Goal: Communication & Community: Answer question/provide support

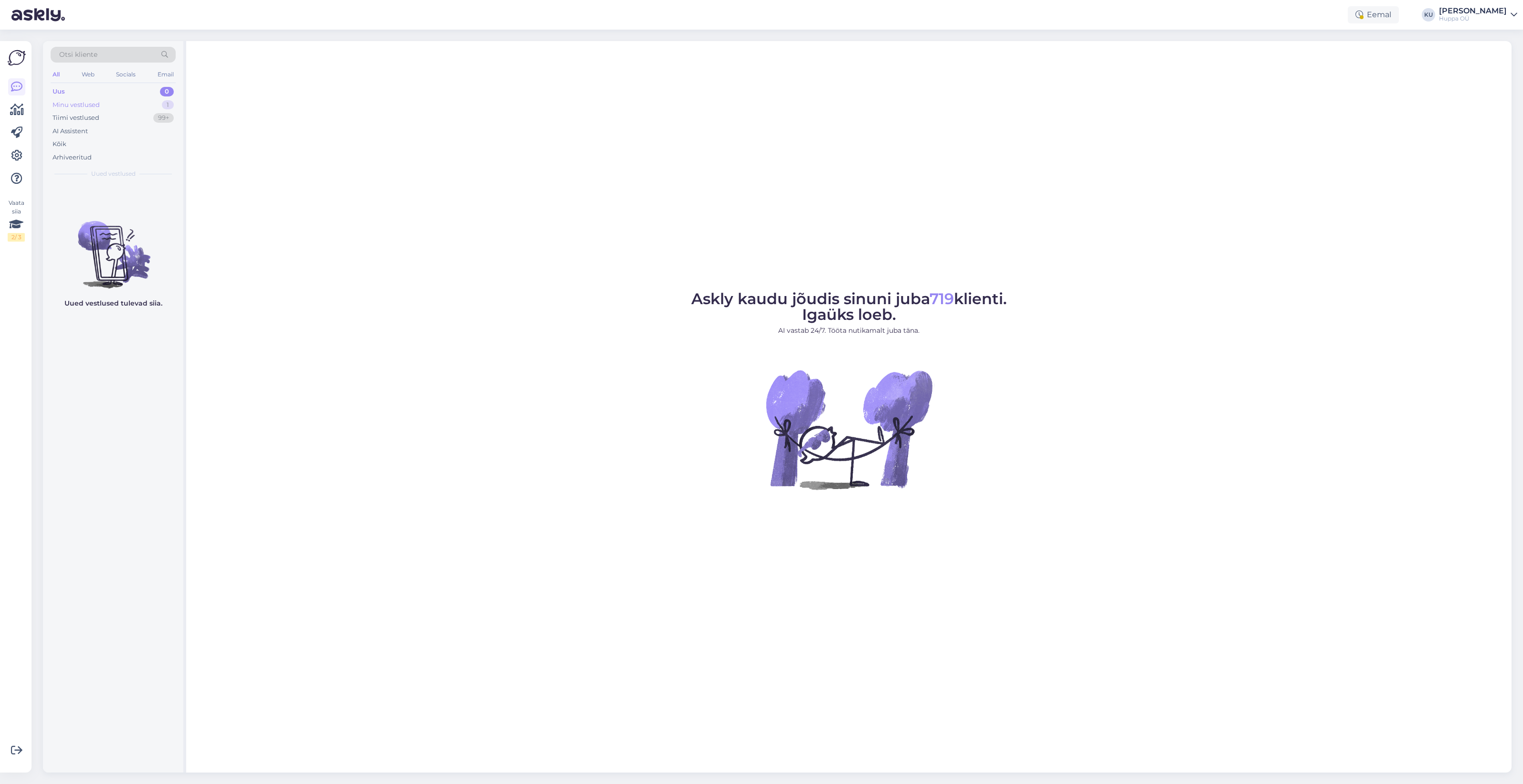
click at [99, 104] on div "Minu vestlused 1" at bounding box center [113, 105] width 125 height 14
click at [113, 199] on div "Hi! Sorry, we don't have a shop in [GEOGRAPHIC_DATA]." at bounding box center [123, 207] width 109 height 17
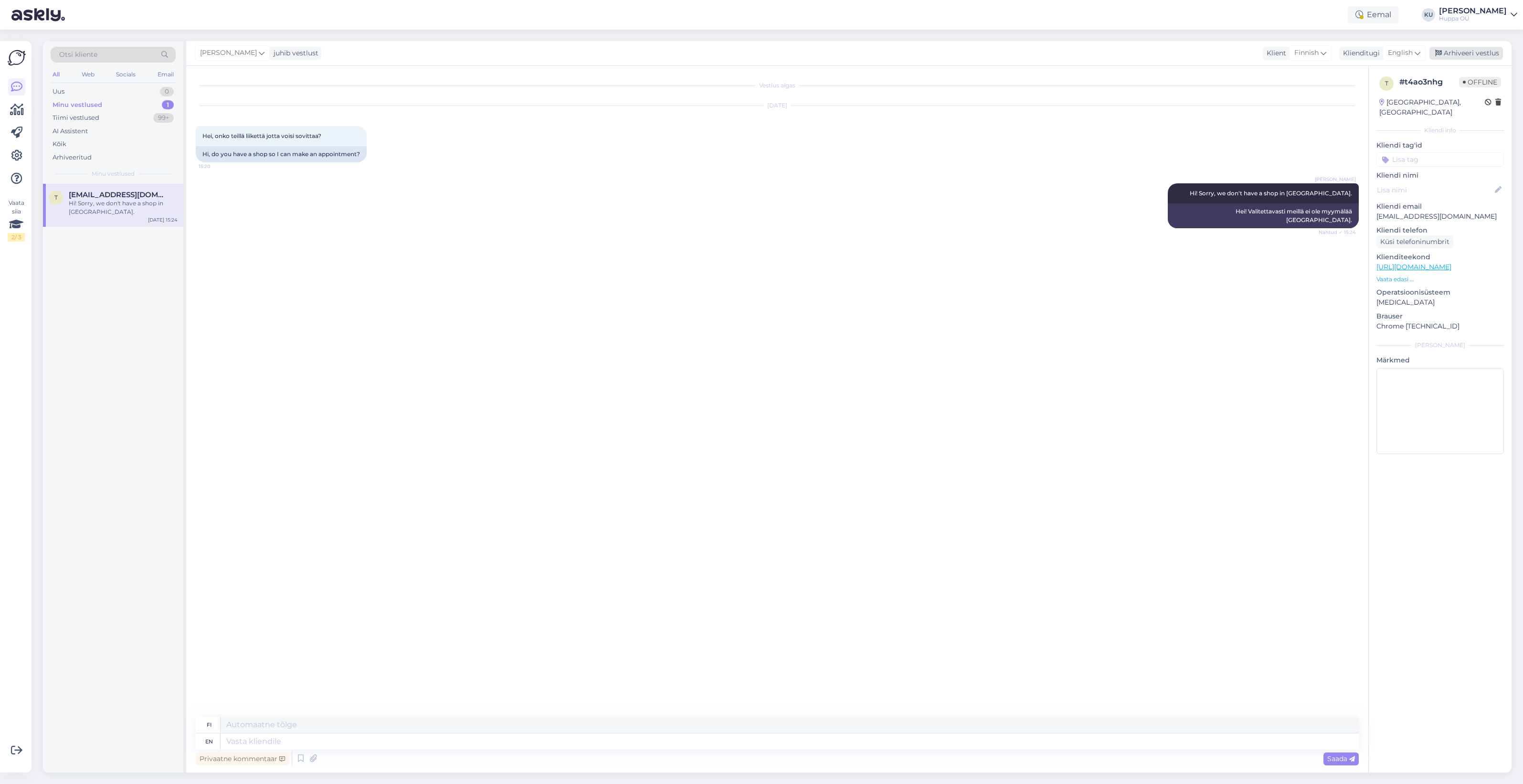
click at [1467, 51] on div "Arhiveeri vestlus" at bounding box center [1466, 53] width 74 height 13
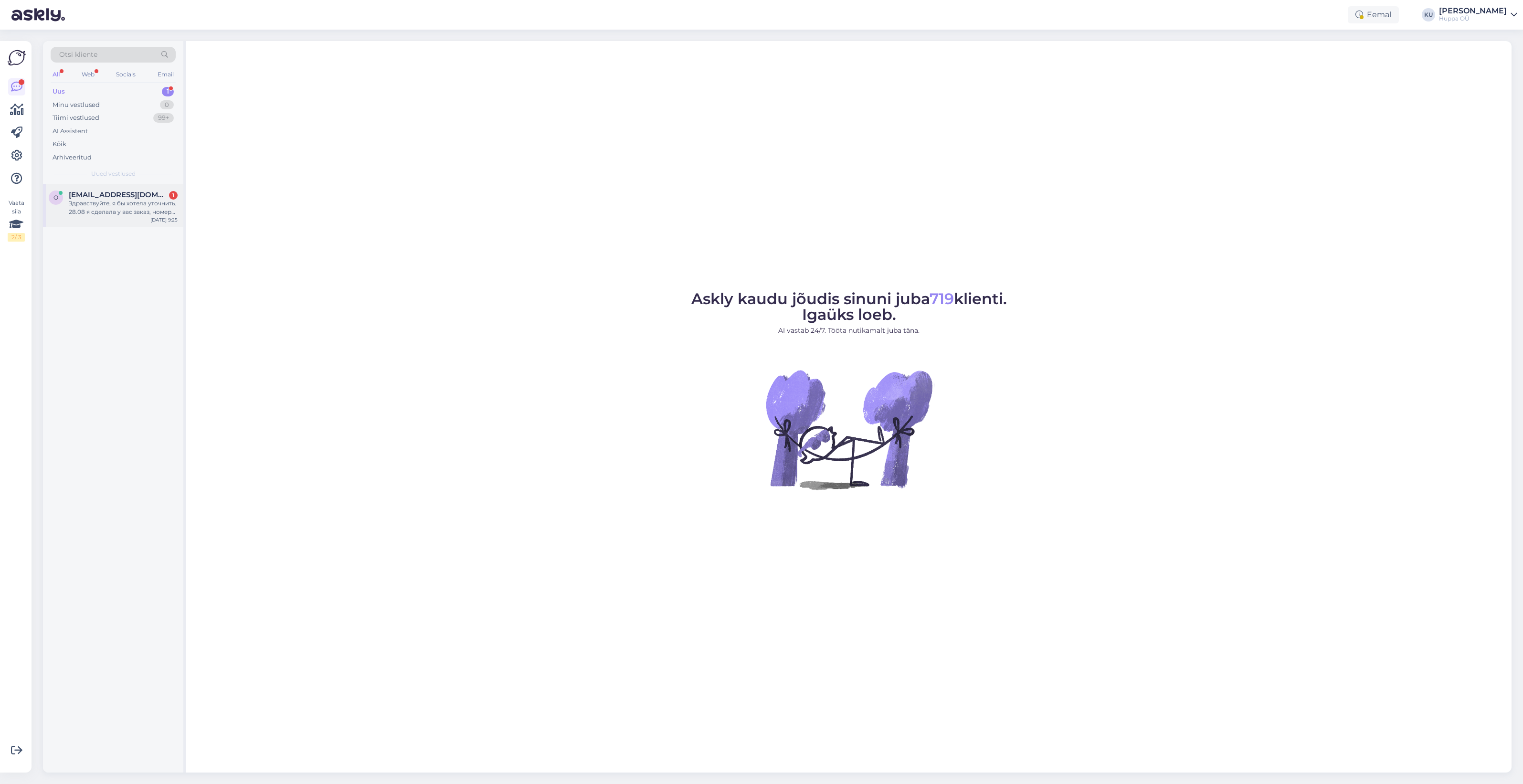
click at [115, 203] on div "Здравствуйте, я бы хотела уточнить, 28.08 я сделала у вас заказ, номер 81000789…" at bounding box center [123, 207] width 109 height 17
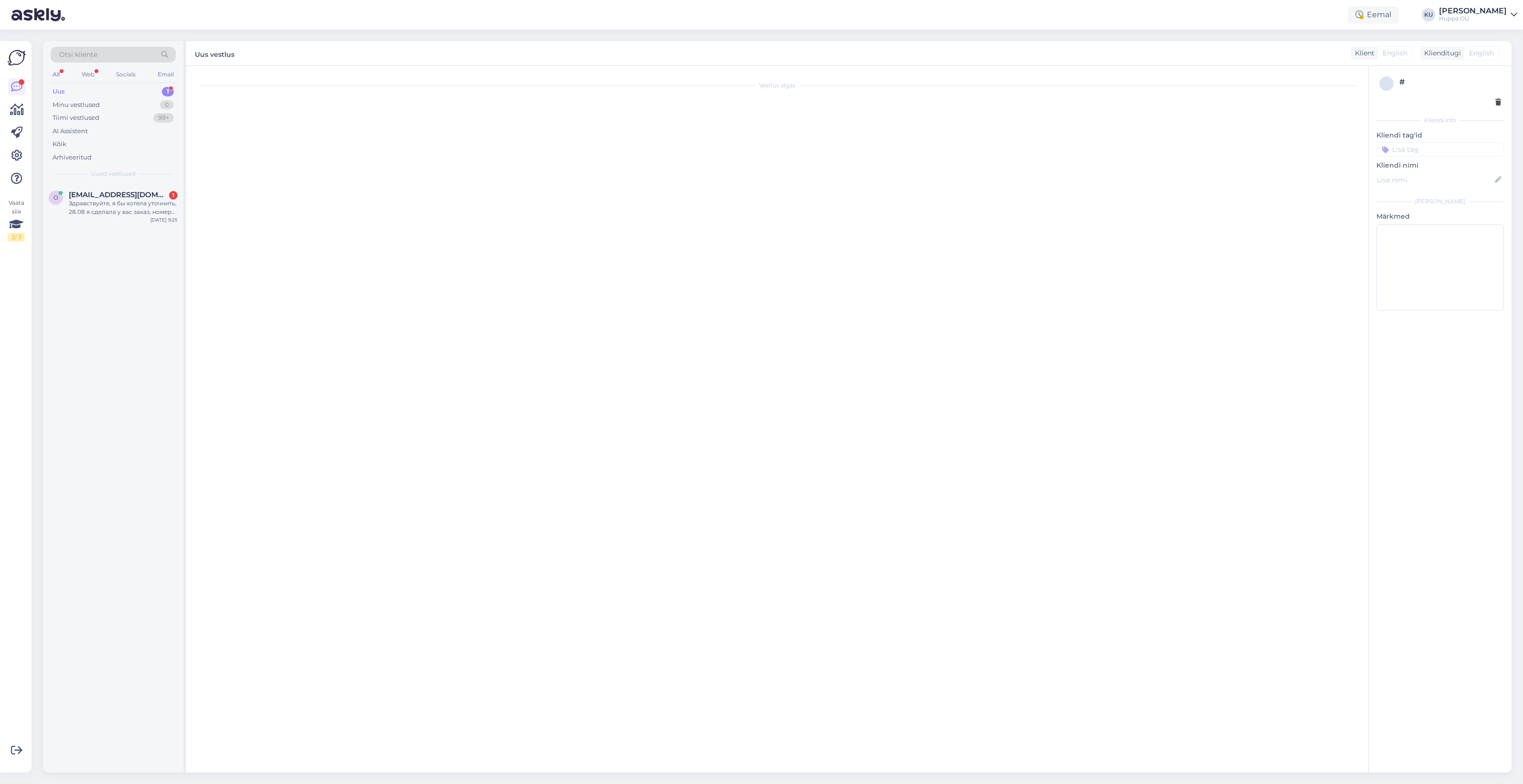
scroll to position [2797, 0]
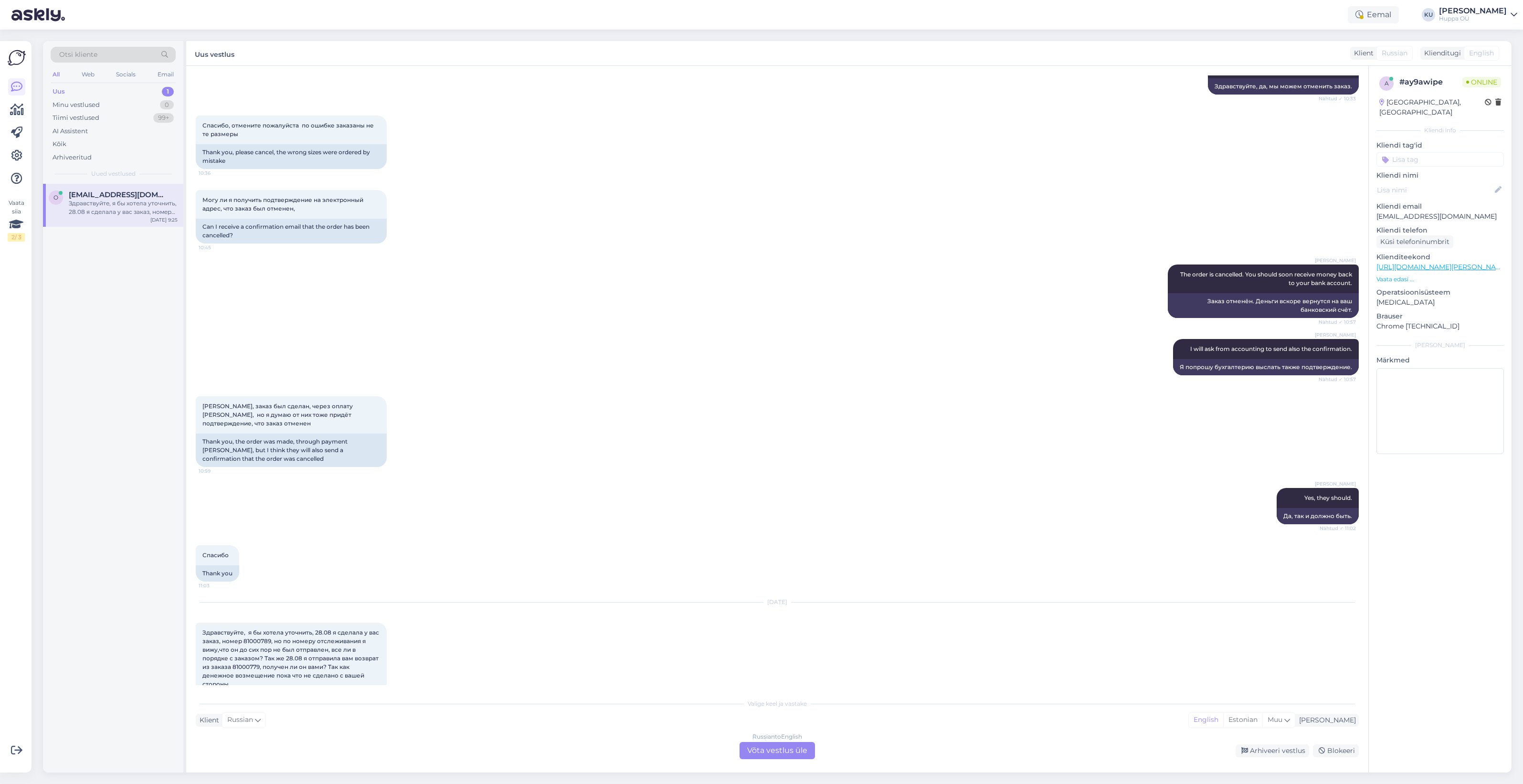
click at [797, 744] on div "Russian to English Võta vestlus üle" at bounding box center [777, 750] width 75 height 17
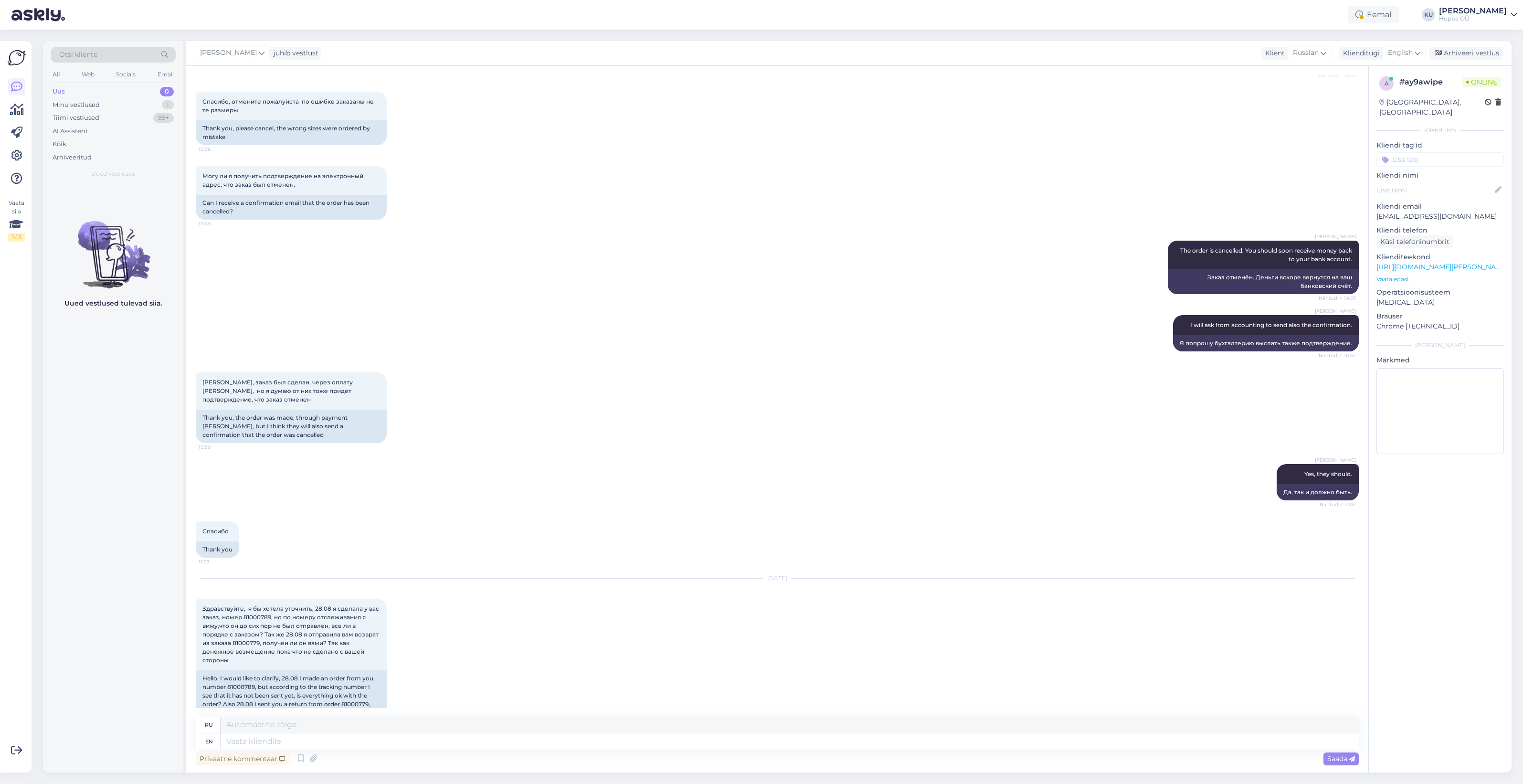
scroll to position [2833, 0]
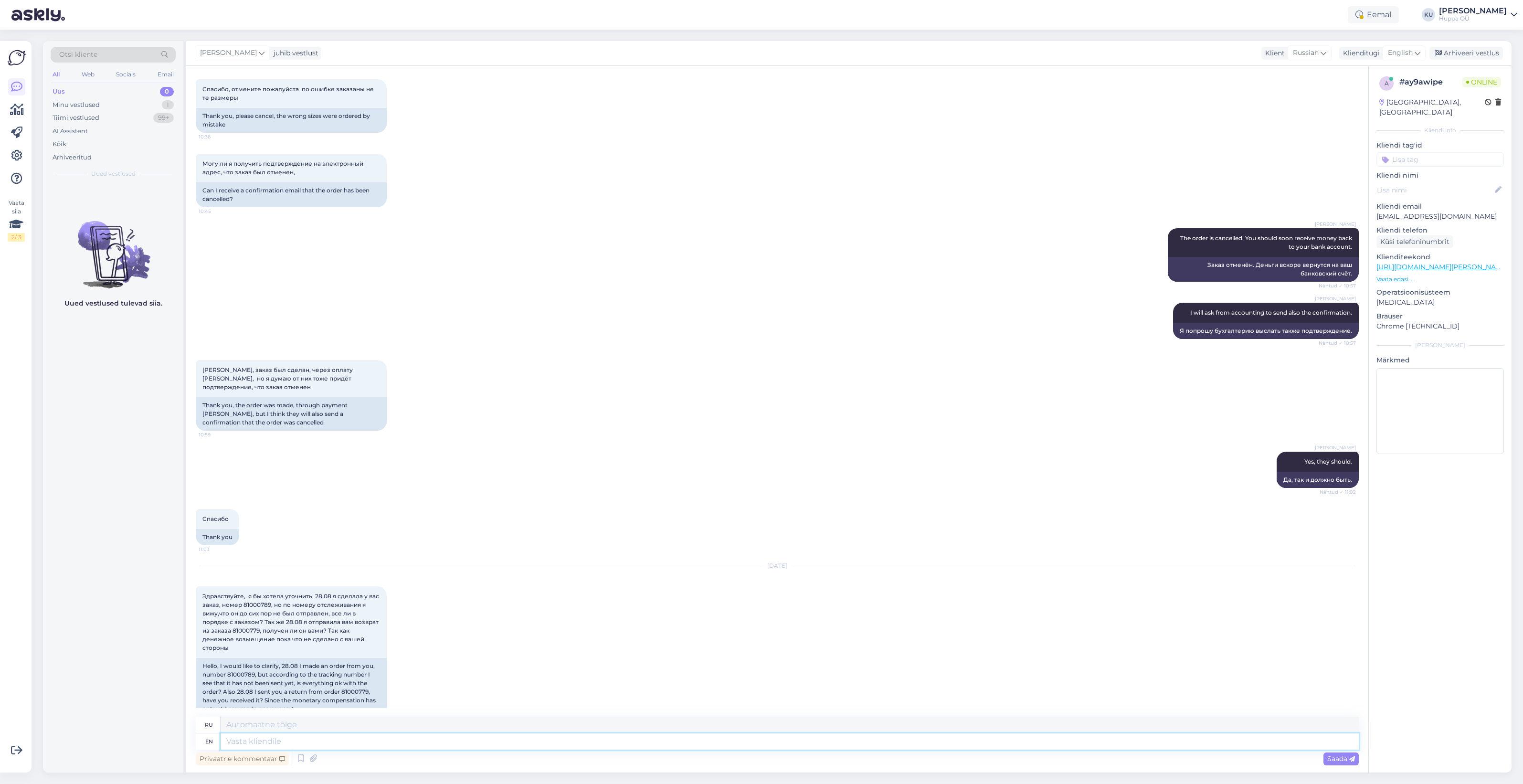
click at [333, 735] on textarea at bounding box center [790, 742] width 1138 height 16
type textarea "Hello!"
type textarea "Привет!"
type textarea "Hello! One mo"
type textarea "Привет! Один"
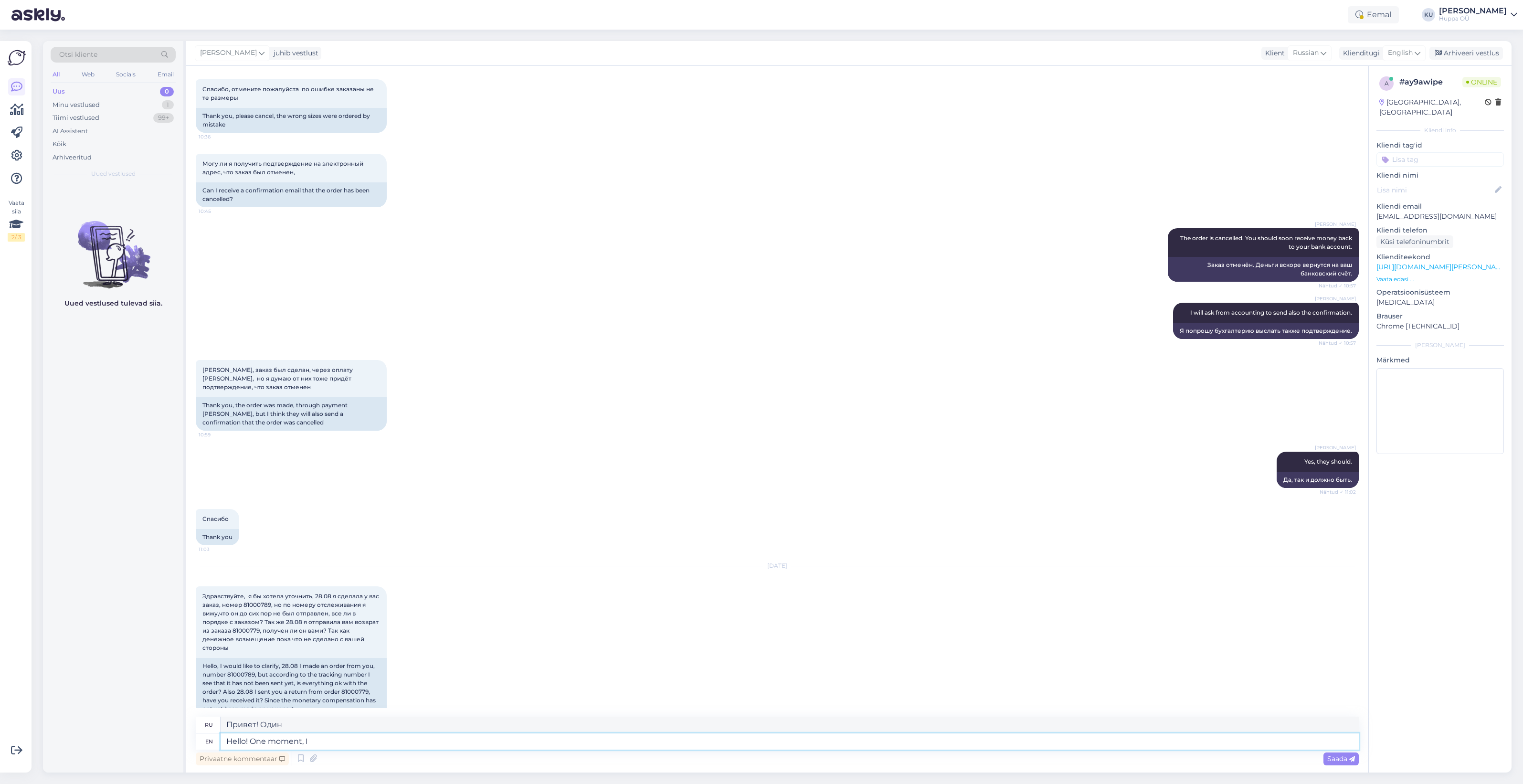
type textarea "Hello! One moment, I"
type textarea "Привет! Одну минуточку."
type textarea "Hello! One moment, I wi"
type textarea "Привет! Одну минуточку, я"
type textarea "Hello! One moment, I will c"
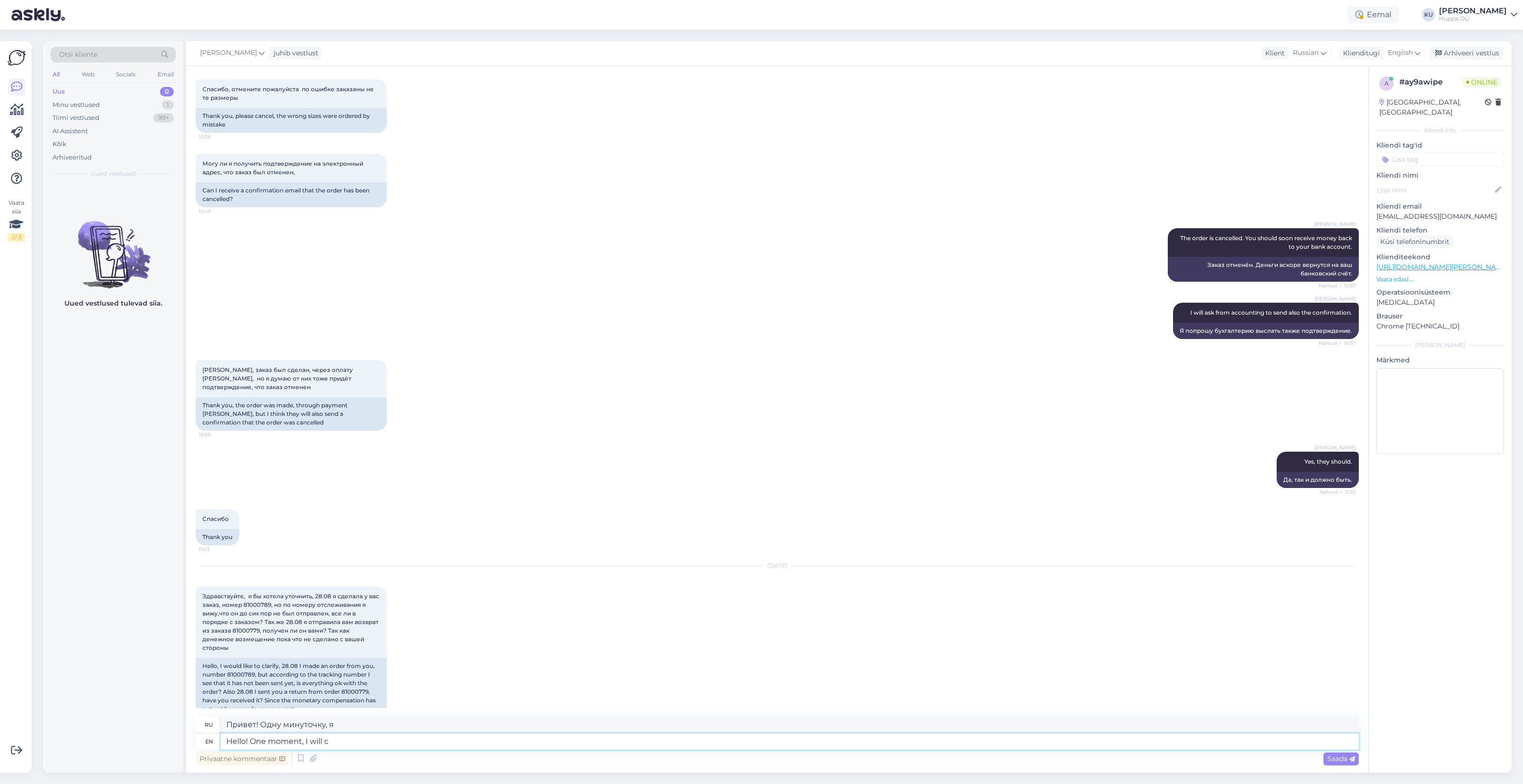
type textarea "Привет! Одну минутку, я..."
type textarea "Hello! One moment, I will check ev"
type textarea "Привет! Одну минуту, я проверю."
type textarea "Hello! One moment, I will check everything"
type textarea "Привет! Одну минуту, я всё проверю."
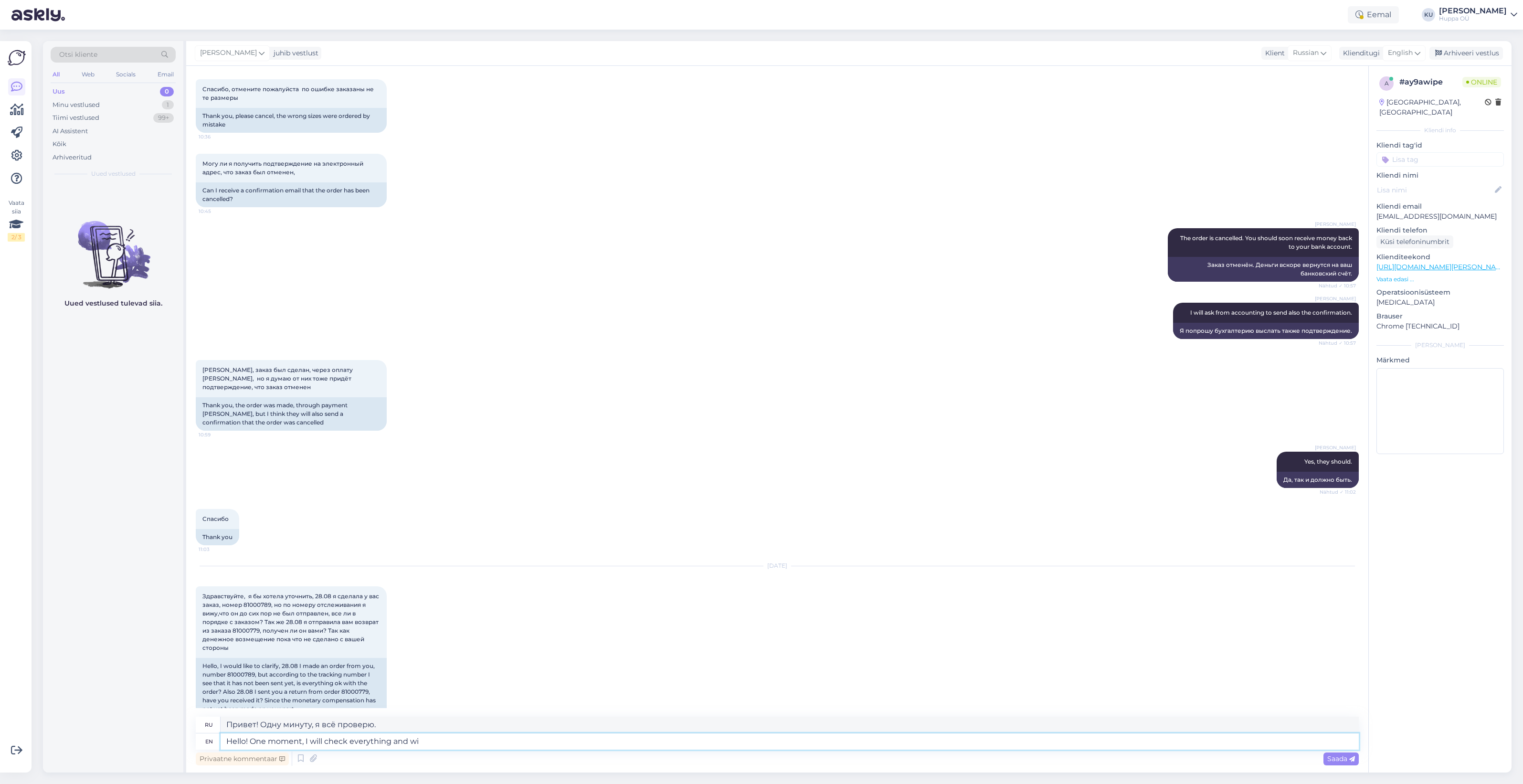
type textarea "Hello! One moment, I will check everything and wil"
type textarea "Здравствуйте! Одну минуту, я всё проверю и"
type textarea "Hello! One moment, I will check everything and will a"
type textarea "Здравствуйте! Одну минуту, я всё проверю и..."
type textarea "Hello! One moment, I will check everything and will answer"
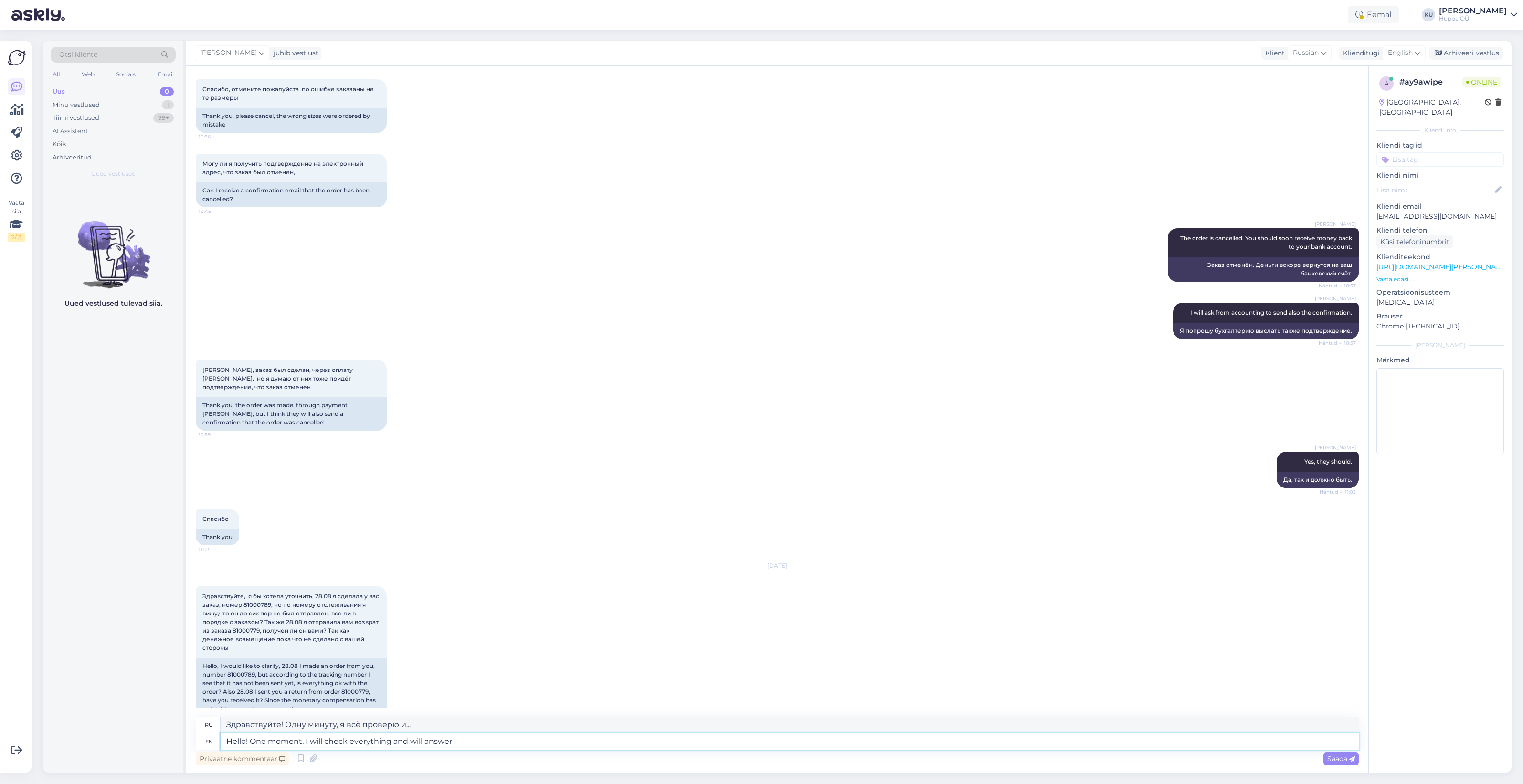
type textarea "Здравствуйте! Одну минуту, я всё проверю и отвечу."
type textarea "Hello! One moment, I will check everything and will answer."
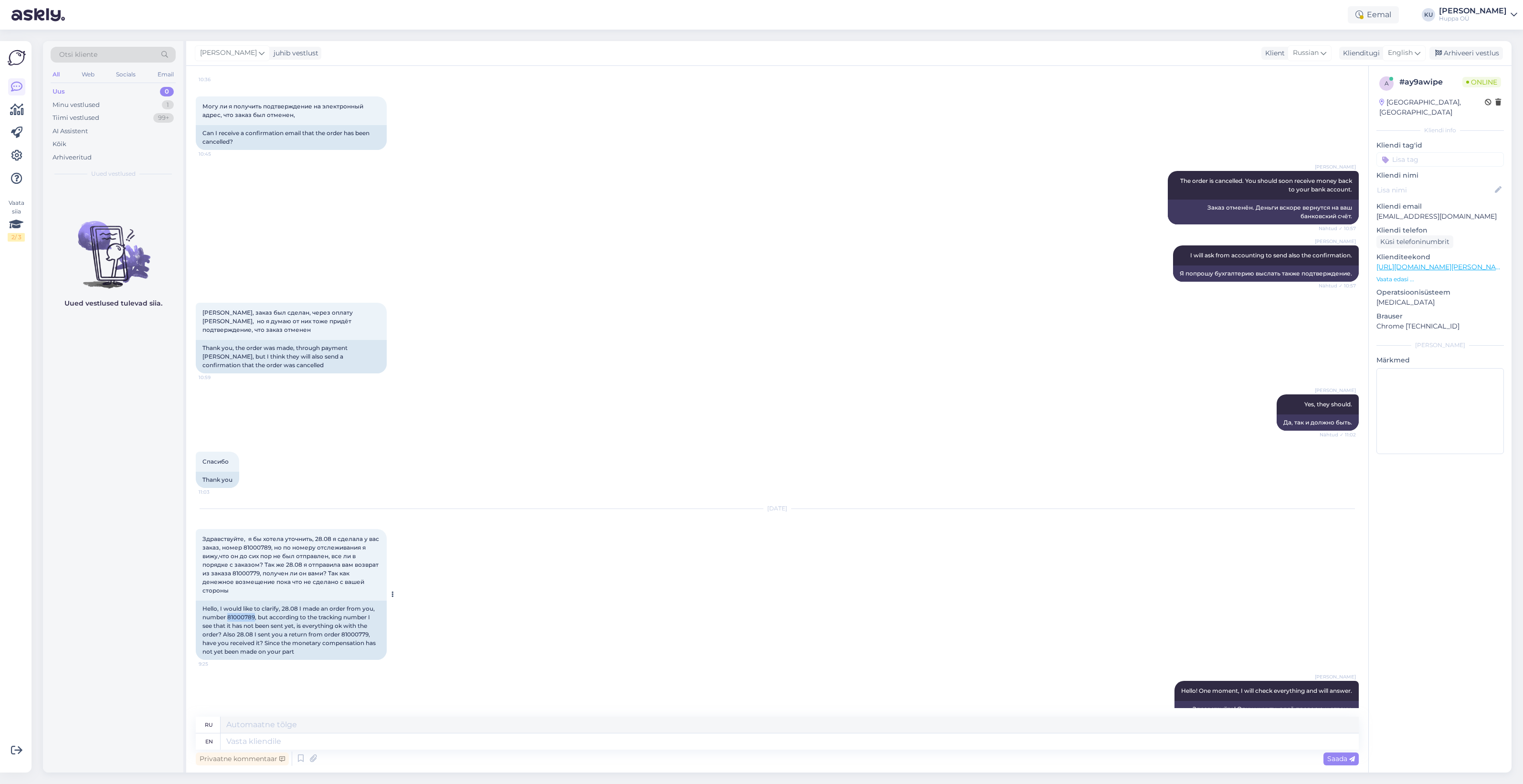
drag, startPoint x: 255, startPoint y: 598, endPoint x: 228, endPoint y: 599, distance: 27.0
click at [228, 600] on div "Hello, I would like to clarify, 28.08 I made an order from you, number 81000789…" at bounding box center [292, 630] width 191 height 59
copy div "81000789"
drag, startPoint x: 368, startPoint y: 614, endPoint x: 342, endPoint y: 615, distance: 26.0
click at [342, 615] on div "Hello, I would like to clarify, 28.08 I made an order from you, number 81000789…" at bounding box center [292, 630] width 191 height 59
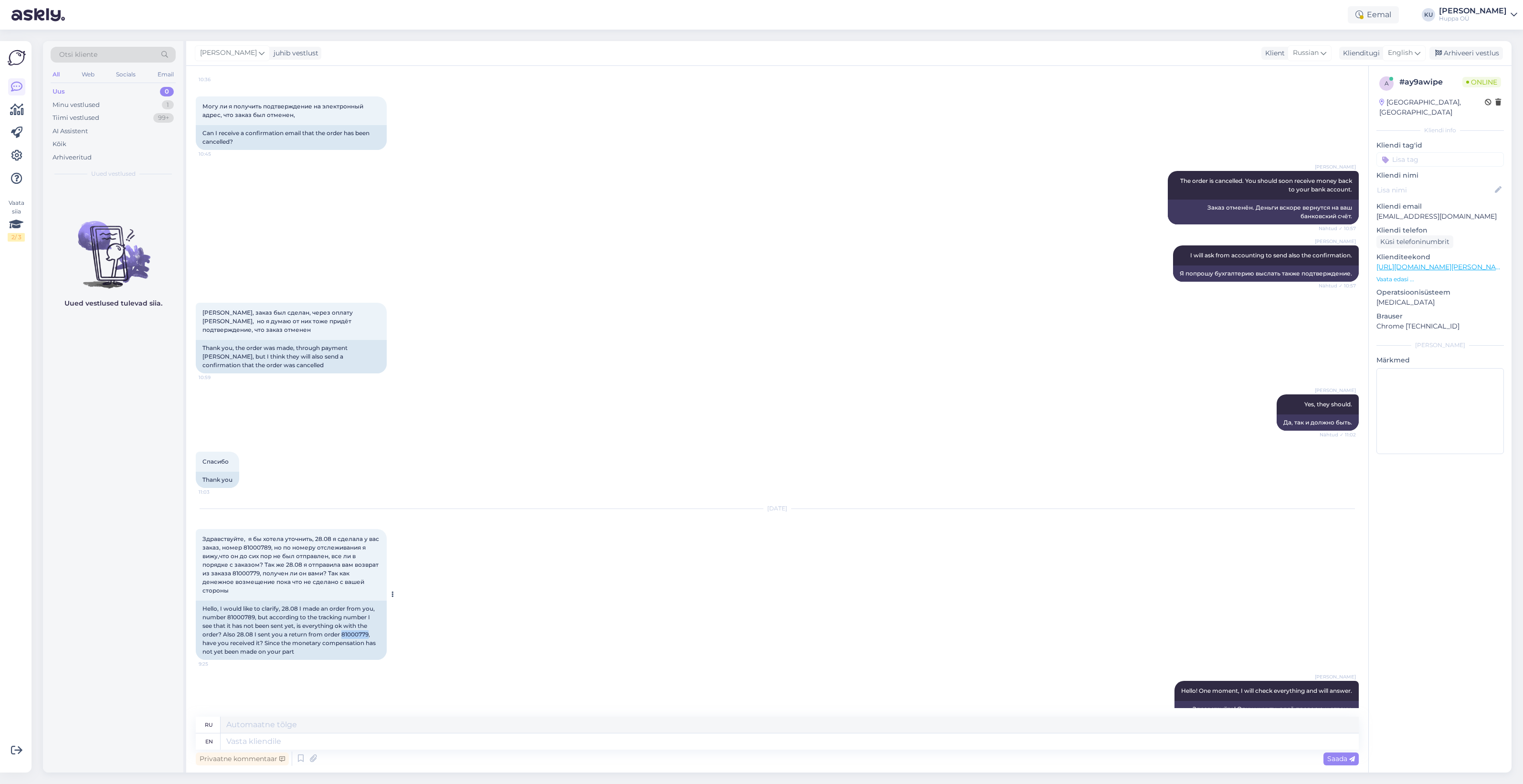
copy div "81000779"
click at [385, 740] on textarea at bounding box center [790, 742] width 1138 height 16
type textarea "I c"
type textarea "я"
type textarea "I can g"
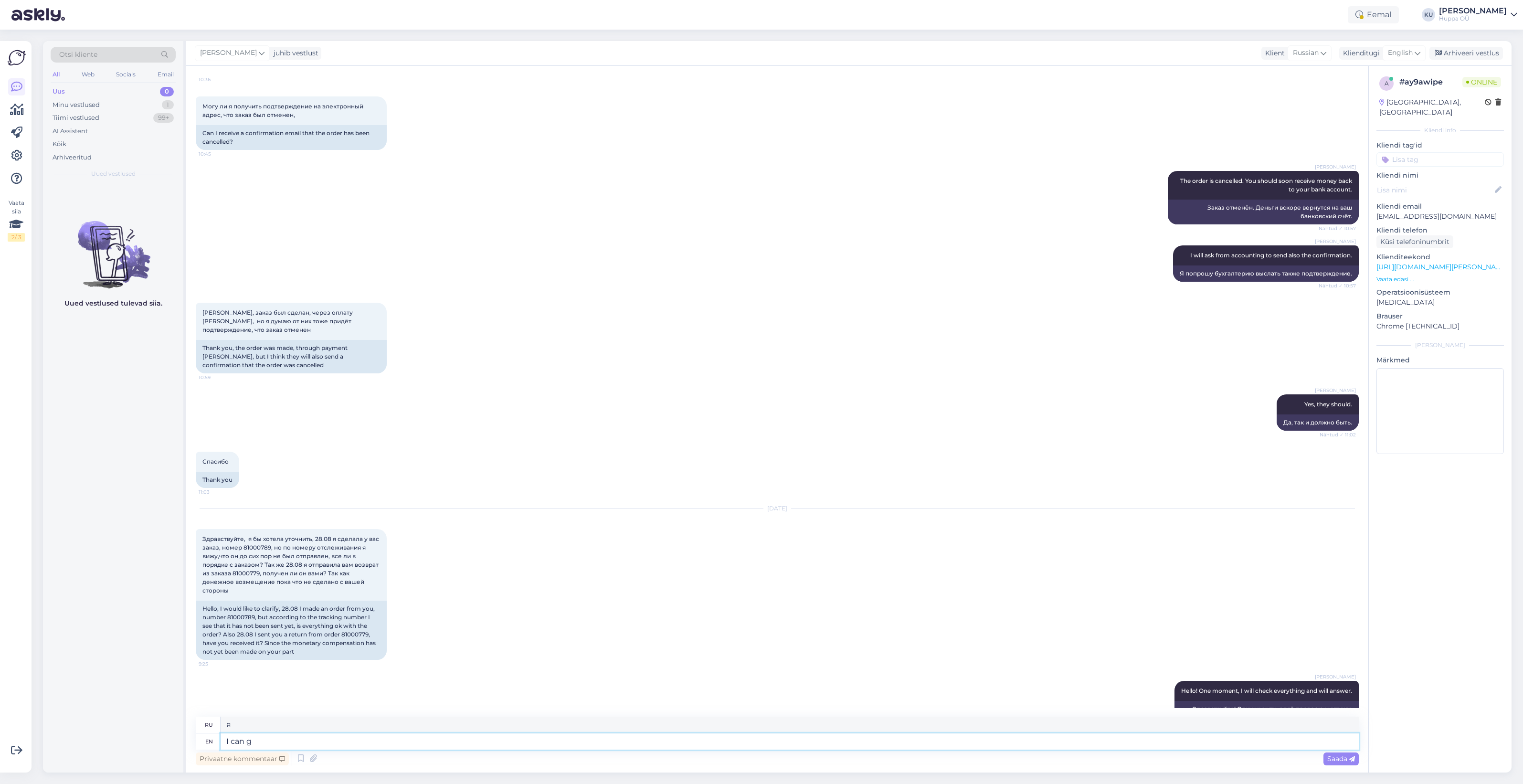
type textarea "Я могу"
type textarea "I can give yo"
type textarea "Я могу дать"
type textarea "I can give you an"
type textarea "Я могу дать тебе"
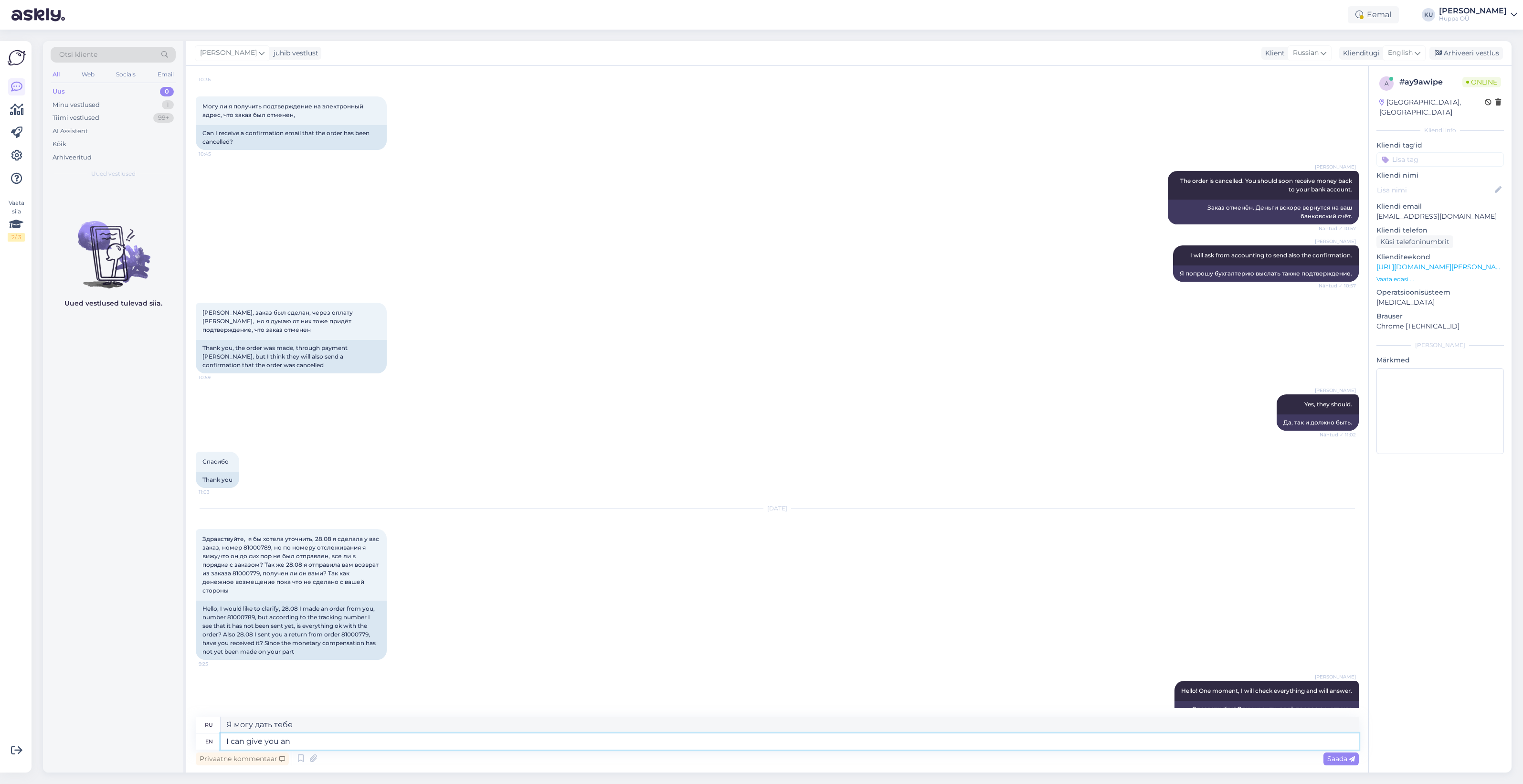
type textarea "I can give you ans"
type textarea "Я могу дать вам ответ"
type textarea "I can give you answer in an"
type textarea "Я могу дать вам ответ [PERSON_NAME]"
type textarea "I can give you answer in an hour b"
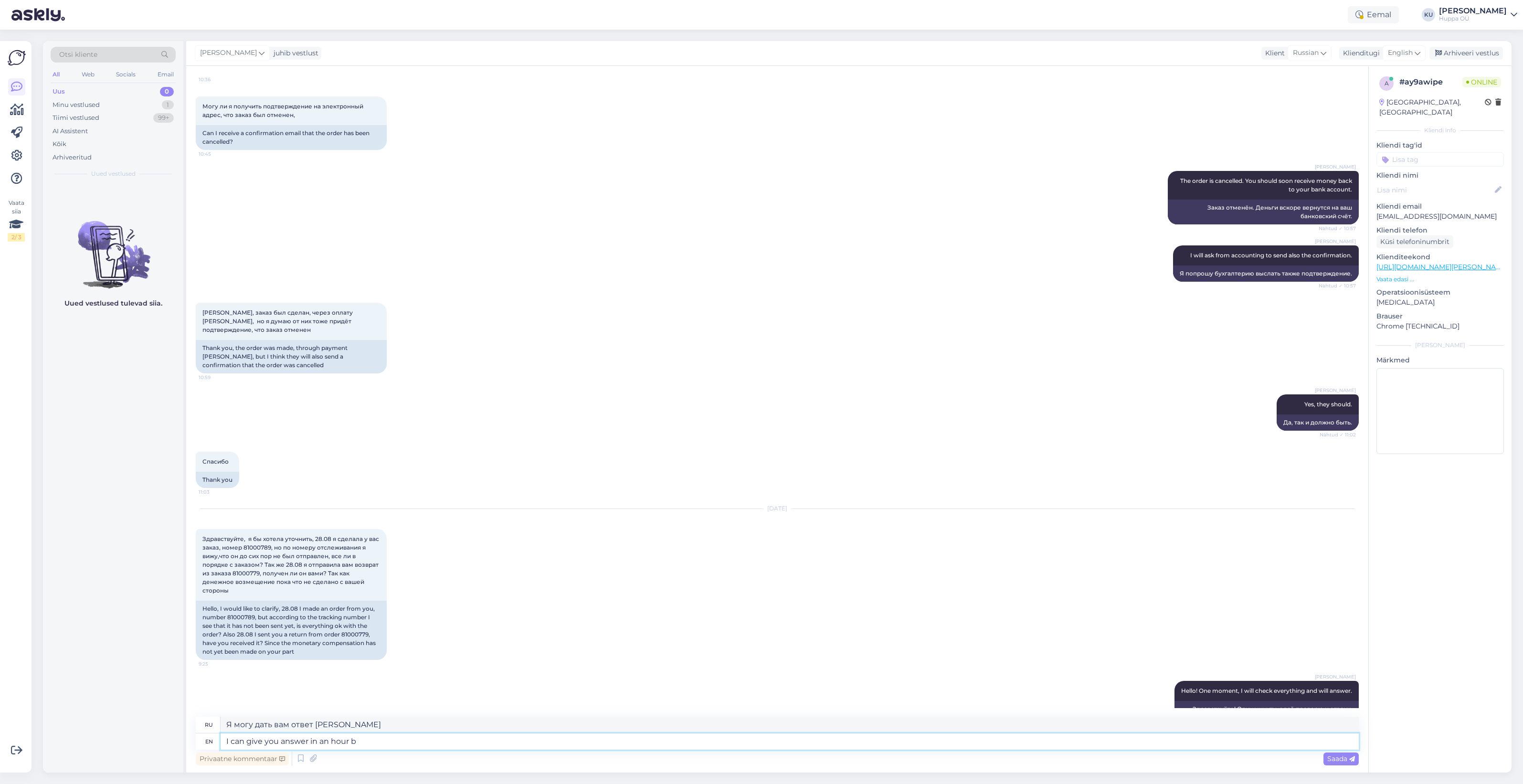
type textarea "Я могу дать вам ответ через час."
type textarea "I can give you answer in an hour becaus"
type textarea "Я могу дать вам ответ через час, потому что"
type textarea "I can give you answer in an hour because the people"
type textarea "Я могу дать вам ответ в течение часа, потому что люди"
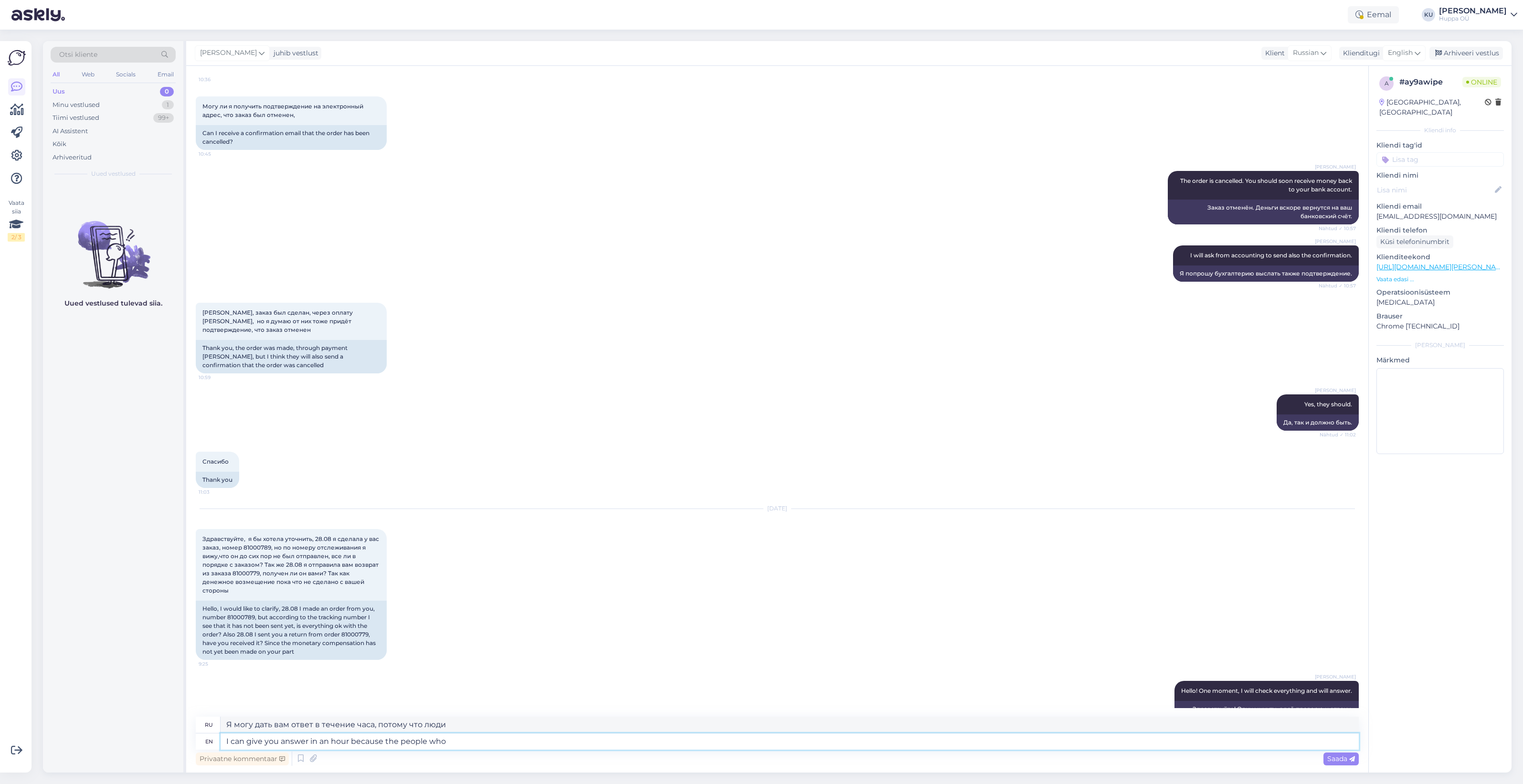
type textarea "I can give you answer in an hour because the people who s"
type textarea "Я могу дать вам ответ в течение часа, потому что люди, которые"
type textarea "I can give you answer in an hour because the people who send o"
type textarea "Я могу дать вам ответ в течение часа, потому что люди, которые отправляют"
type textarea "I can give you answer in an hour because the people who send out ord"
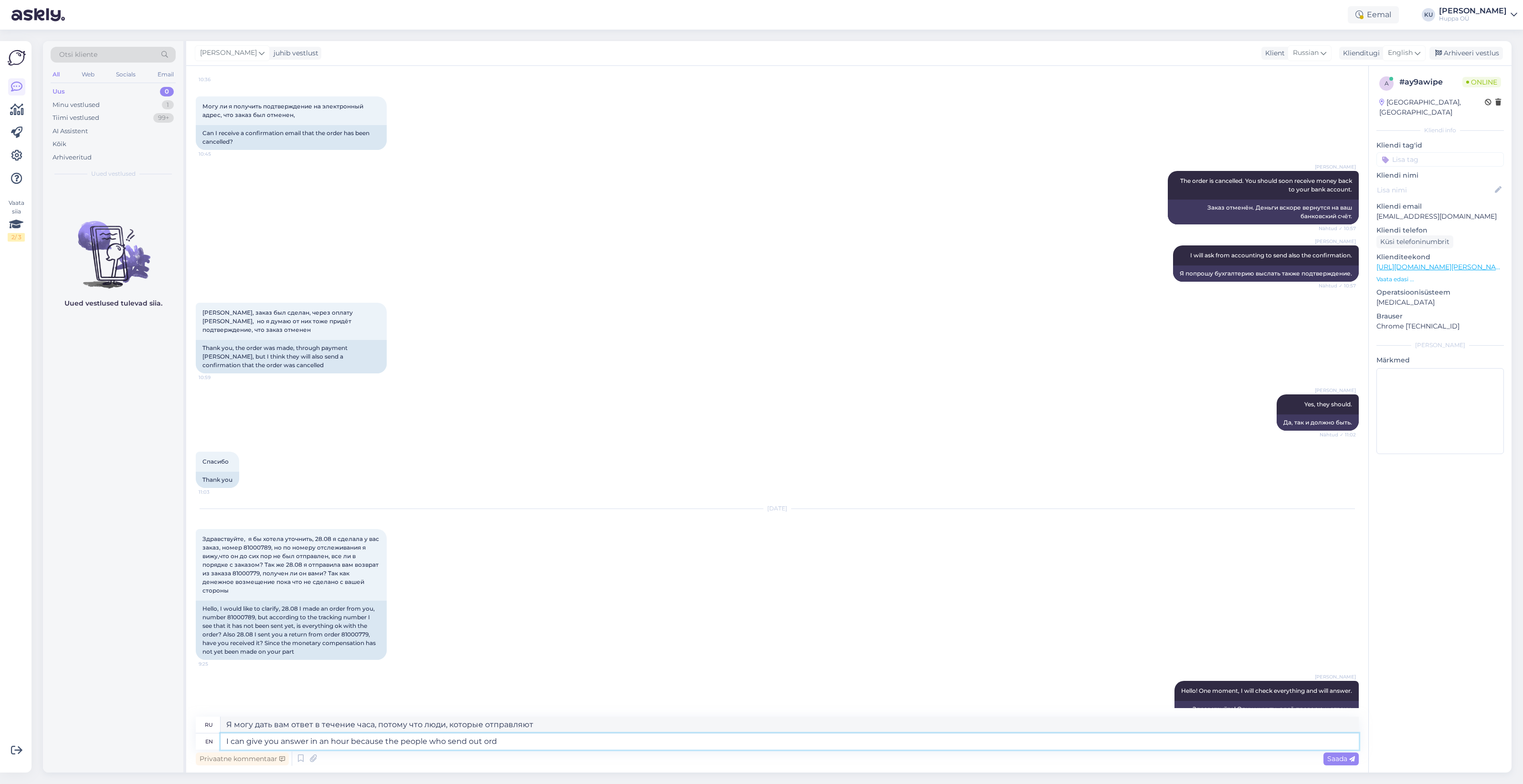
type textarea "Я могу дать вам ответ в течение часа, потому что люди, которые рассылают"
type textarea "I can give you answer in an hour because the people who send out orders"
type textarea "Я могу дать вам ответ в течение часа, потому что люди, которые отправляют заказ…"
type textarea "I can give you answer in an hour because the people who"
type textarea "Я могу дать вам ответ в течение часа, потому что люди, которые рассылают"
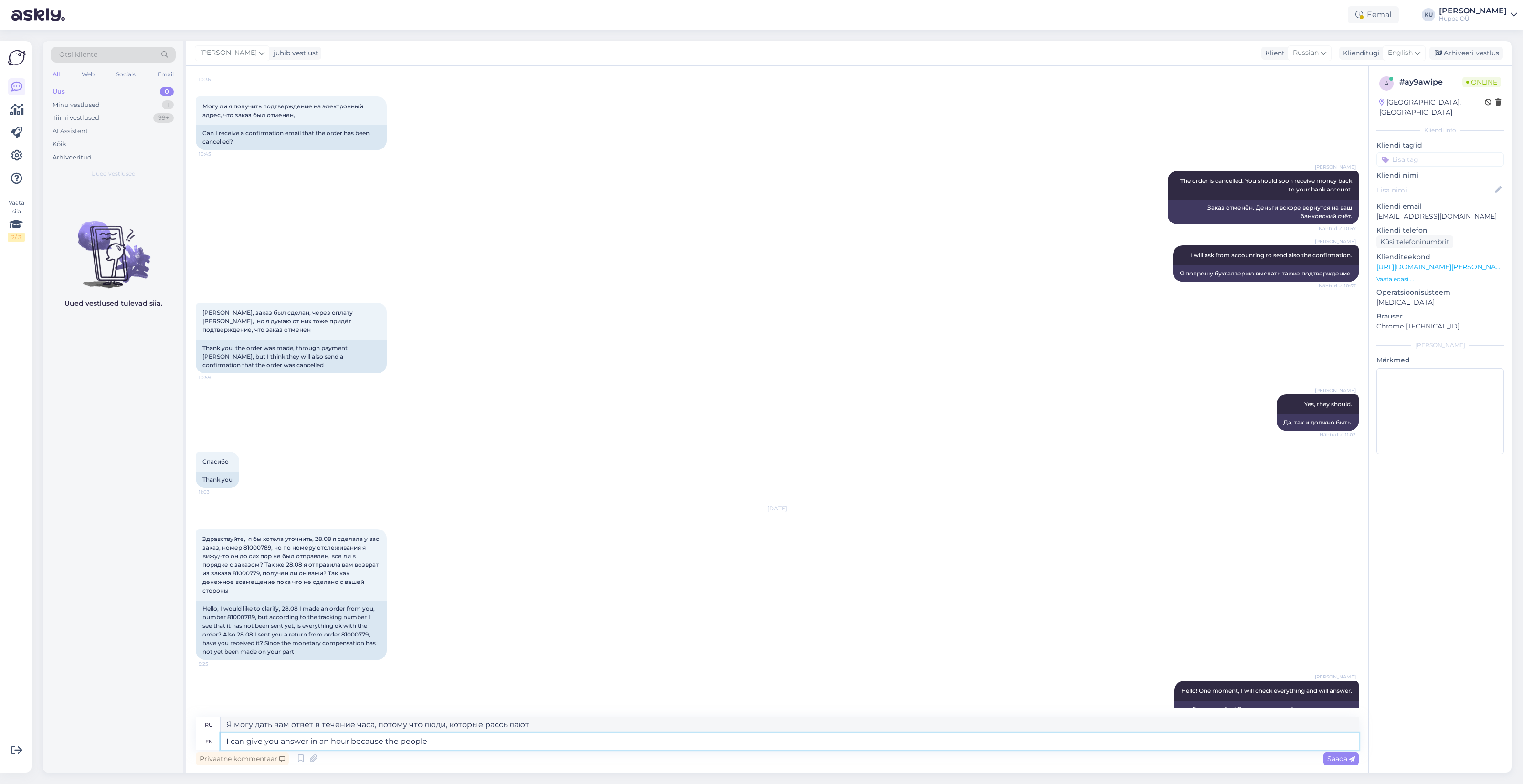
type textarea "I can give you answer in an hour because the peopl"
type textarea "Я могу дать вам ответ в течение часа, потому что люди, которые отправляют"
type textarea "I can give you answer in an hour because the pe"
type textarea "Я могу дать вам ответ в течение часа, потому что люди, которые"
type textarea "I can give you answer in an hour because t"
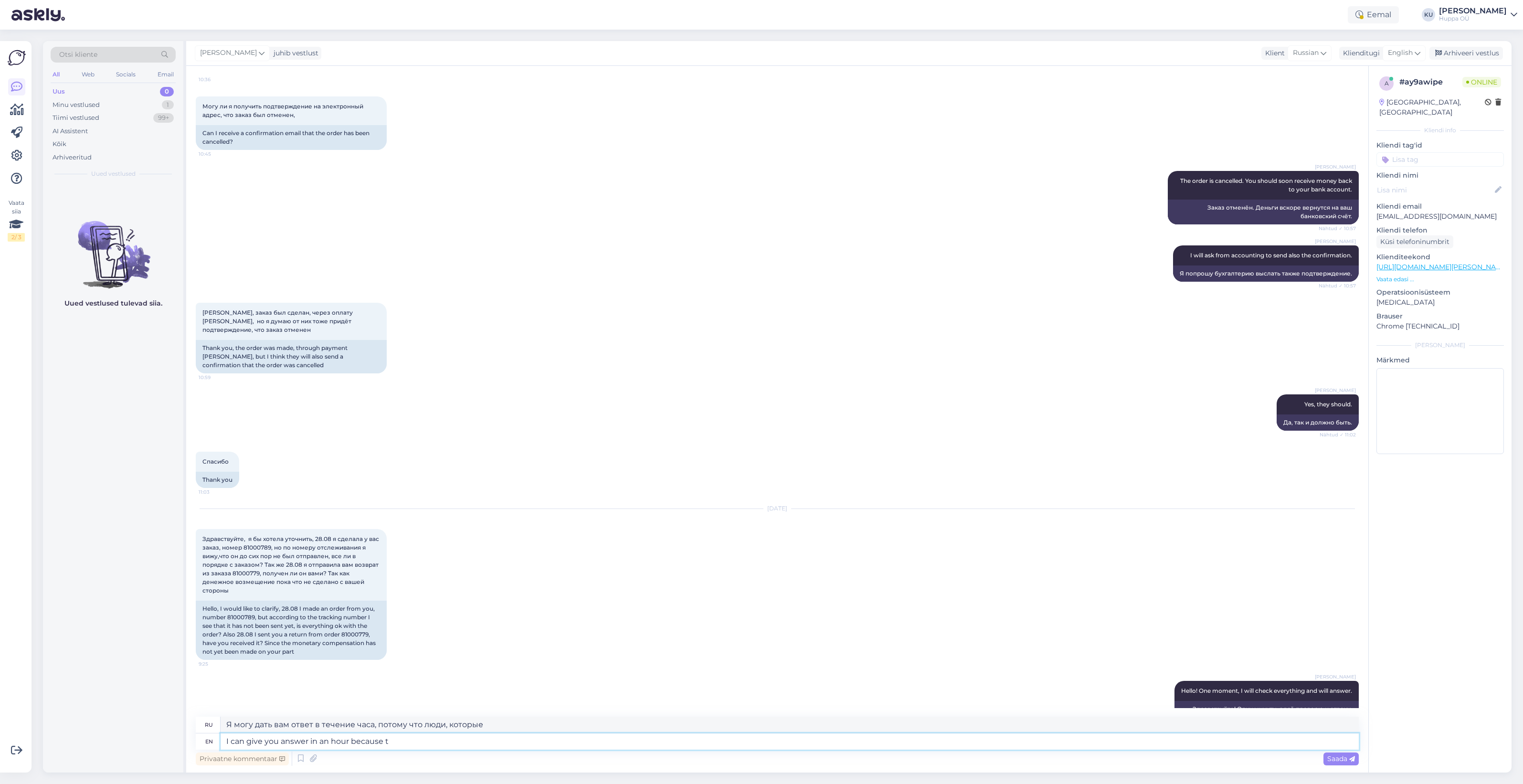
type textarea "Я могу дать вам ответ в течение часа, потому что люди"
type textarea "I can give you answer in an hour beca"
type textarea "Я могу дать вам ответ через час, потому что"
type textarea "I can give you answer in an hour"
type textarea "Я могу дать вам ответ через час."
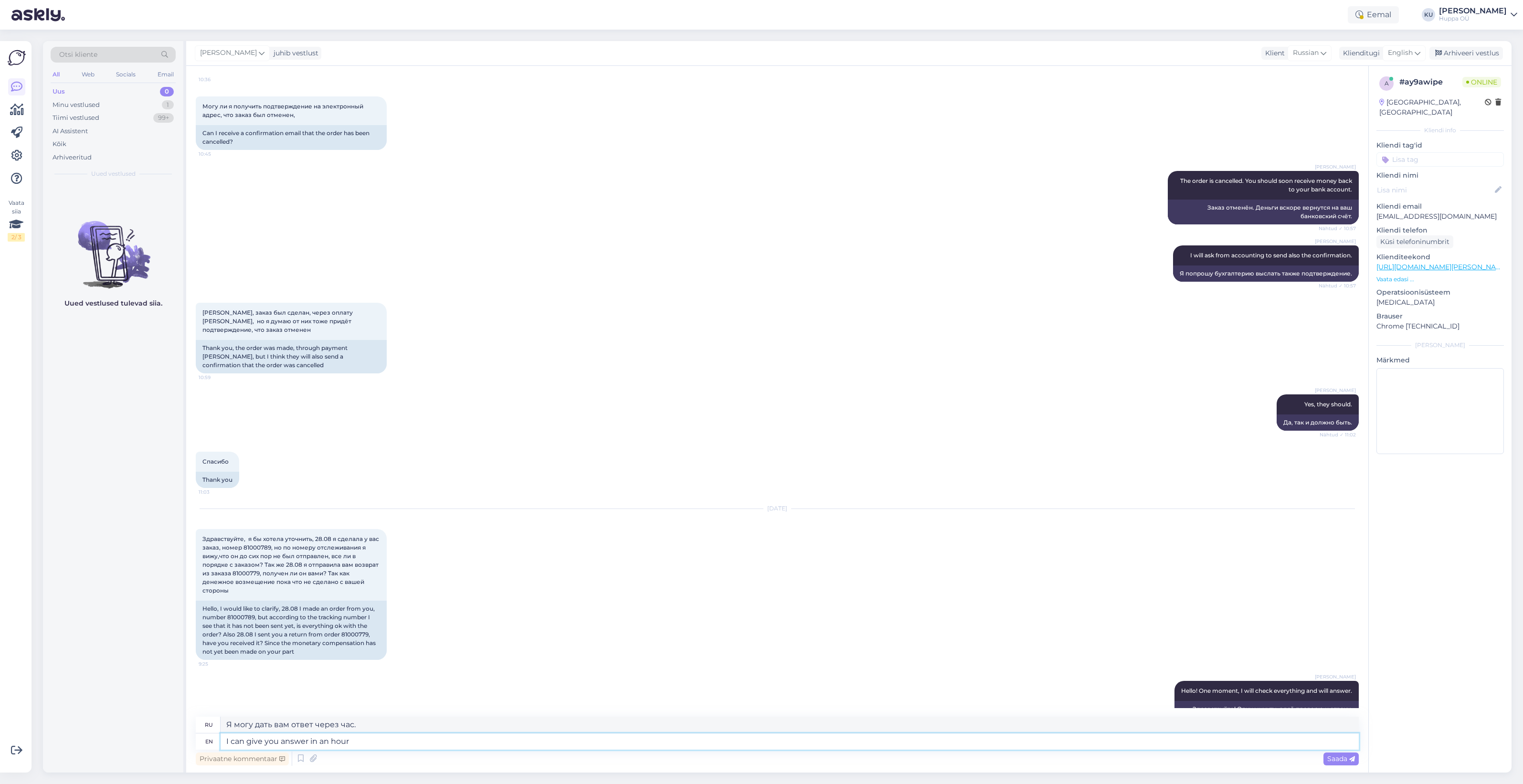
type textarea "I can give you answer in an hour o"
type textarea "Я смогу дать вам ответ через час."
type textarea "I can give you answer in an hour or"
type textarea "Я могу дать вам ответ через час или"
type textarea "I can give you answer in an hour or two."
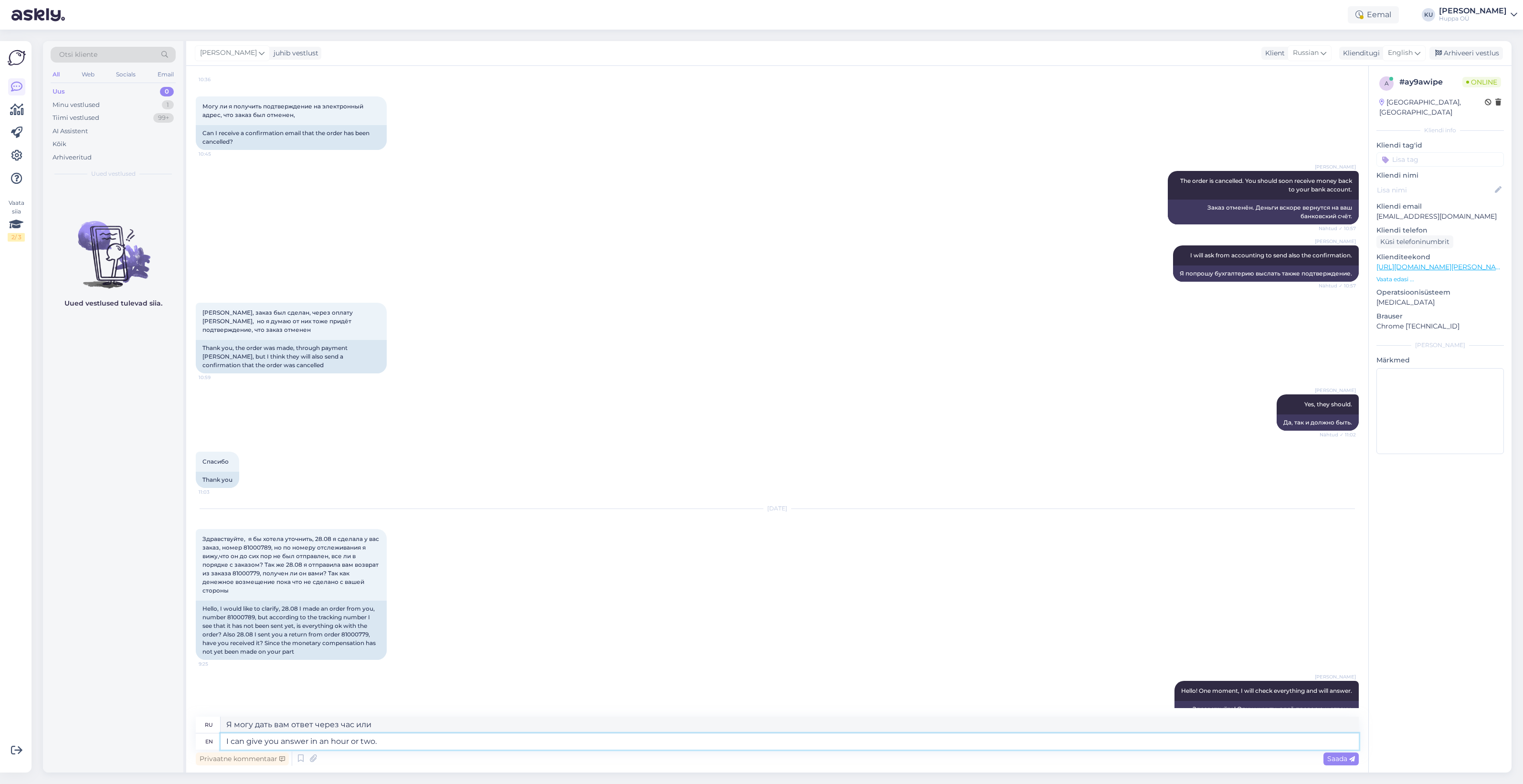
type textarea "Я смогу дать вам ответ через час или два."
type textarea "I can give you answer in an hour or two. I'm wai"
type textarea "Я смогу дать вам ответ через час или два. Я"
type textarea "I can give you answer in an hour or two. I'm waiting f"
type textarea "Я смогу дать вам ответ через час-два. Я жду."
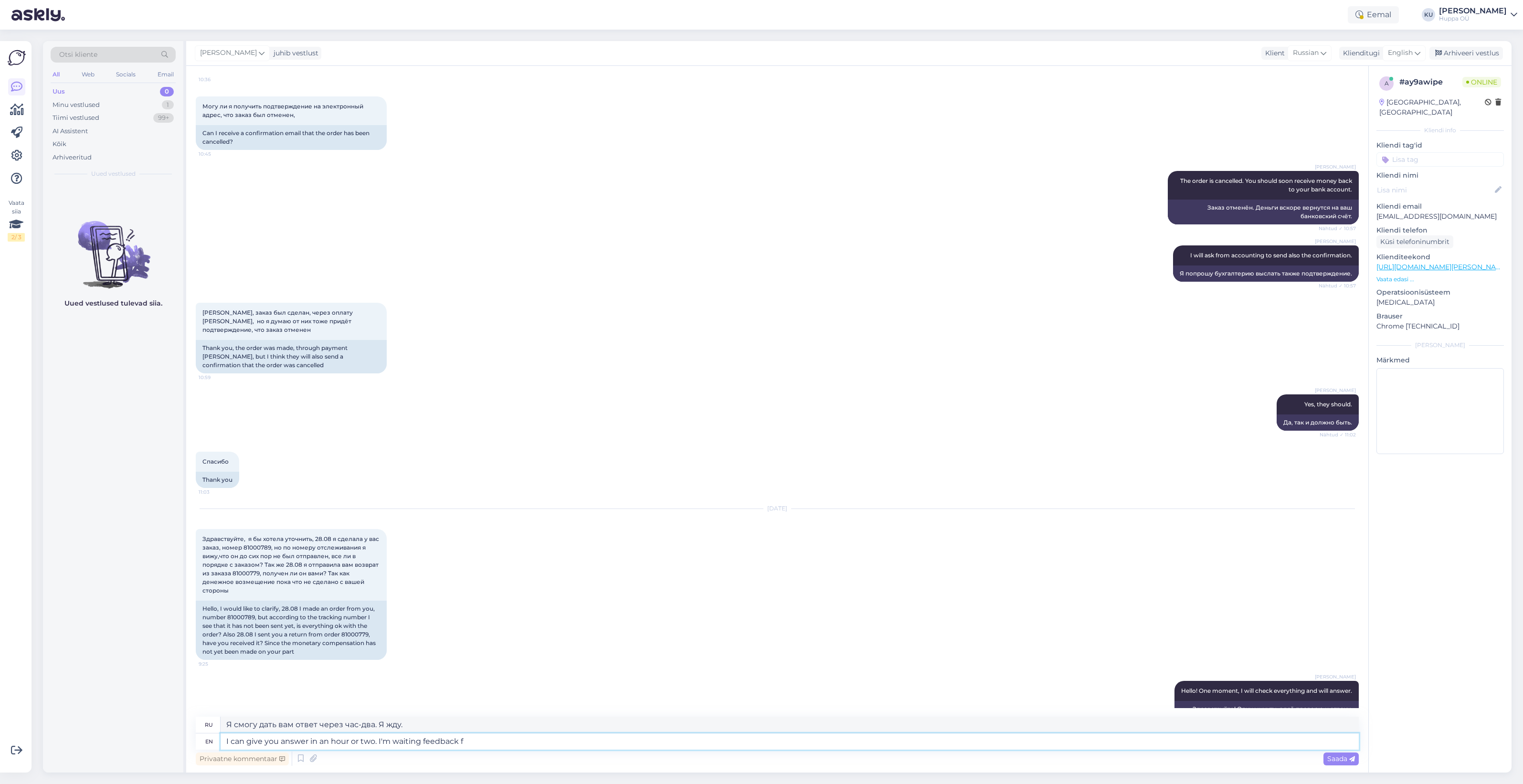
type textarea "I can give you answer in an hour or two. I'm waiting feedback fr"
type textarea "Я смогу дать вам ответ в течение часа-двух. Жду обратной связи."
type textarea "I can give you answer in an hour or two. I'm waiting feedback from"
type textarea "Я смогу дать вам ответ в течение часа-двух. Жду обратной связи от"
type textarea "I can give you answer in an hour or two. I'm waiting feedback from 2"
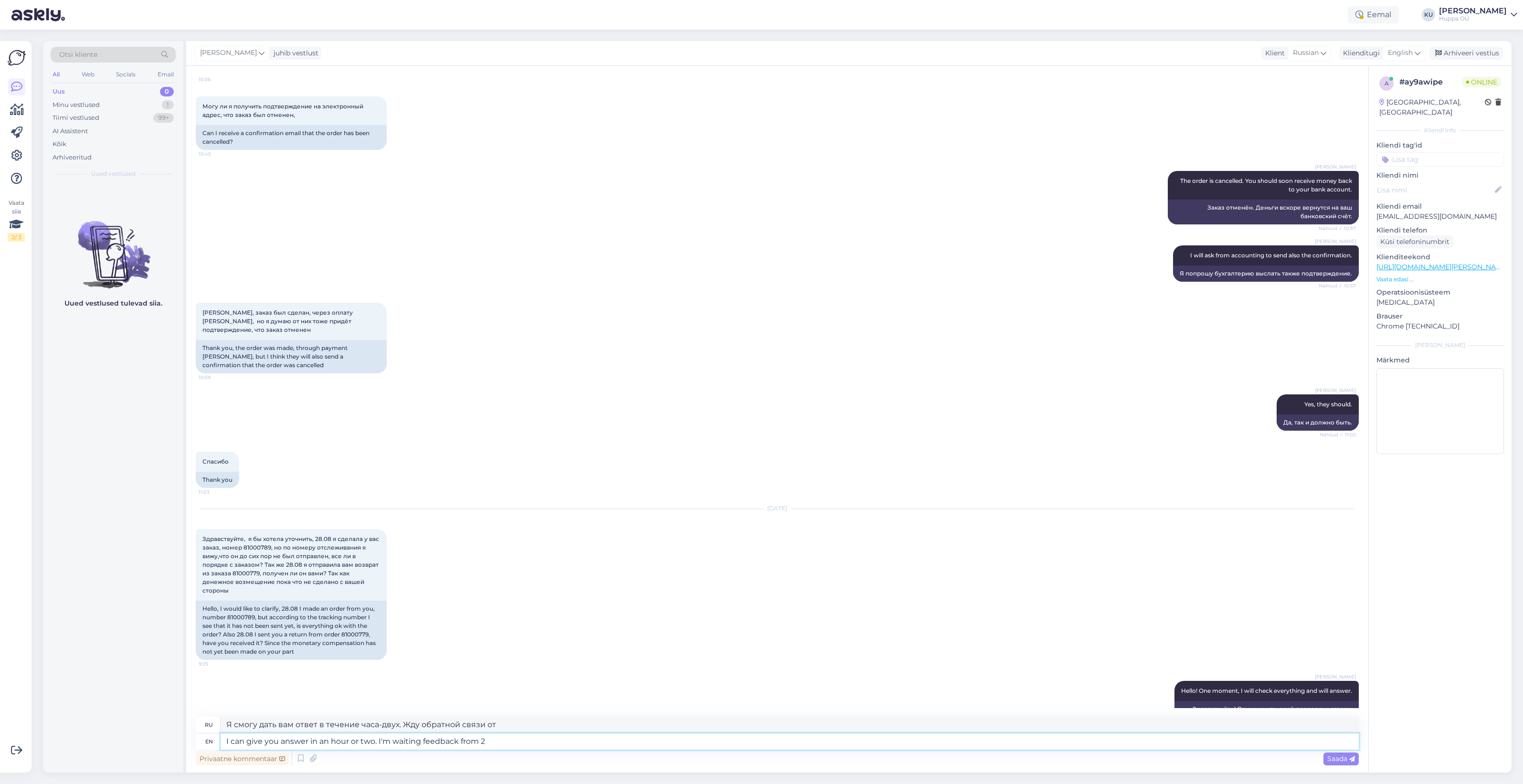
type textarea "Я смогу дать вам ответ в течение часа-двух. Жду ответа от двух человек."
type textarea "I can give you answer in an hour or two. I'm waiting feedback from 2 different d"
type textarea "Я смогу дать вам ответ через час-два. Жду отзывов от двух разных"
type textarea "I can give you answer in an hour or two. I'm waiting feedback from 2 different …"
type textarea "Я смогу дать вам ответ в течение часа-двух. Жду ответа от двух разных отделов."
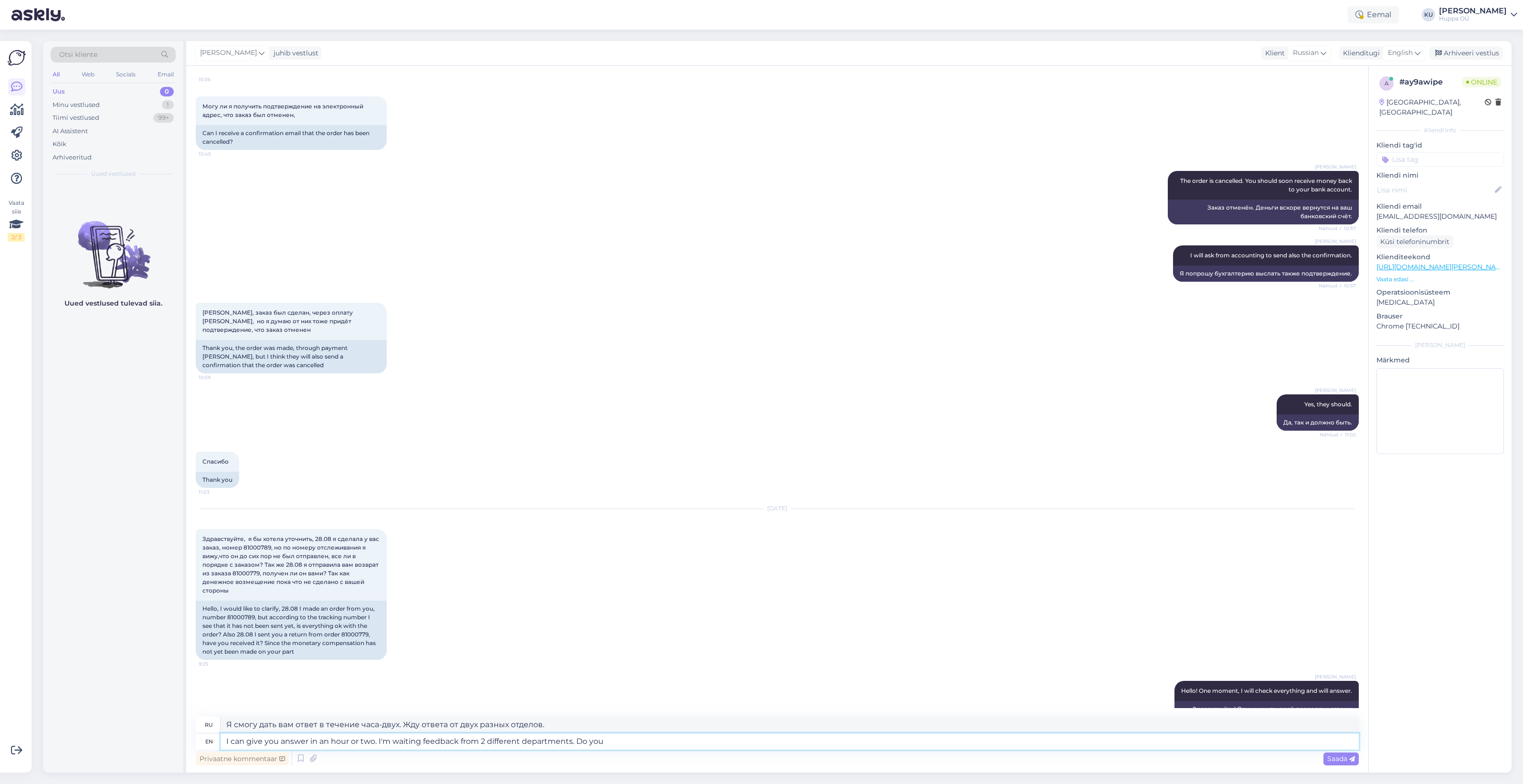
type textarea "I can give you answer in an hour or two. I'm waiting feedback from 2 different …"
type textarea "Я смогу дать вам ответ в течение часа-двух. Жду отзывов от двух разных отделов."
type textarea "I can give you answer in an hour or two. I'm waiting feedback from 2 different …"
type textarea "Я смогу дать вам ответ в течение часа-двух. Жду отзывов от двух разных отделов.…"
type textarea "I can give you answer in an hour or two. I'm waiting feedback from 2 different …"
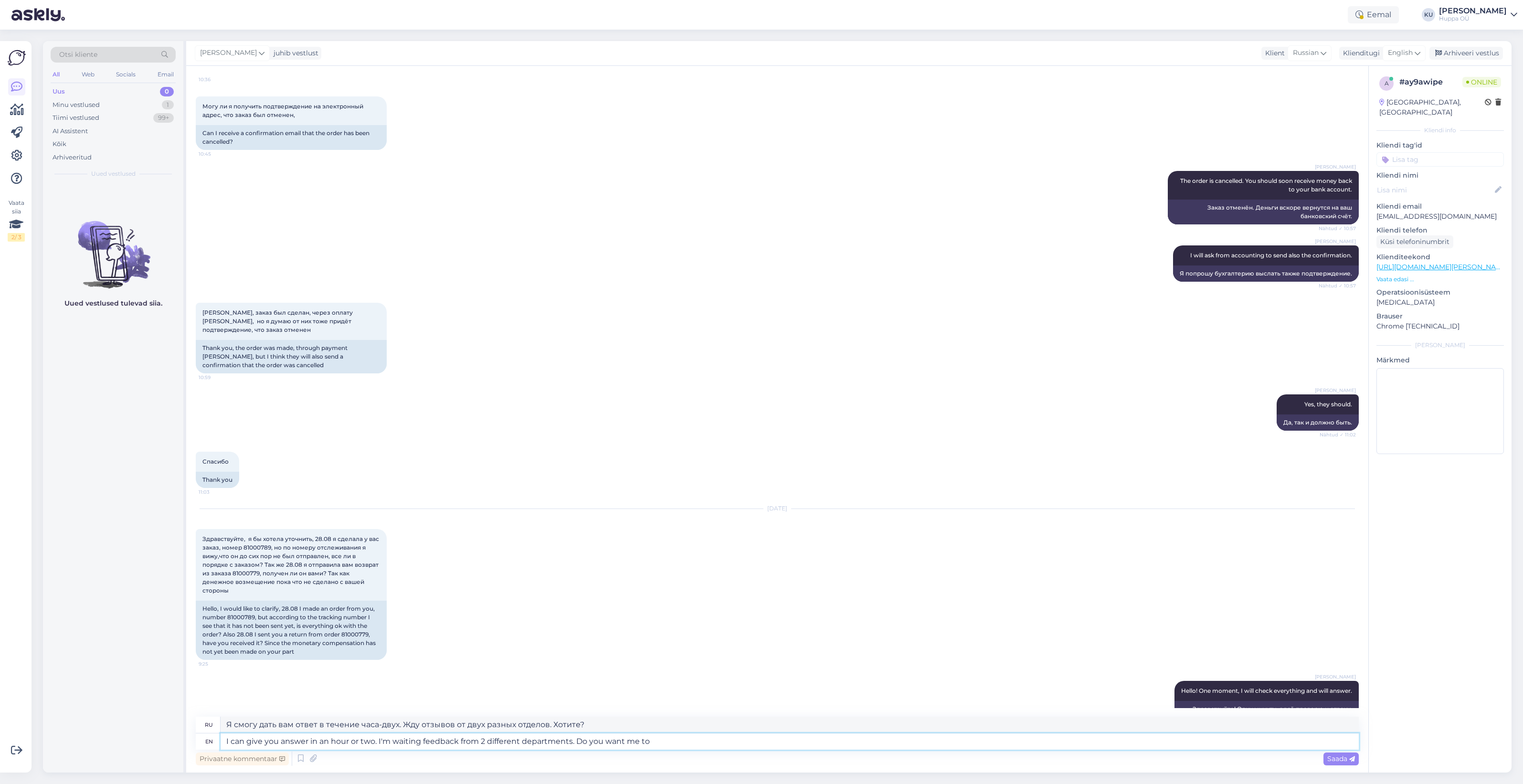
type textarea "Я смогу дать вам ответ в течение часа-двух. Жду отзывов от двух разных отделов.…"
type textarea "I can give you answer in an hour or two. I'm waiting feedback from 2 different …"
type textarea "Я смогу дать вам ответ в течение часа-двух. Жду отзывов от двух разных отделов.…"
type textarea "I can give you answer in an hour or two. I'm waiting feedback from 2 different …"
type textarea "Я смогу дать вам ответ в течение часа-двух. Жду откликов от двух разных отделов…"
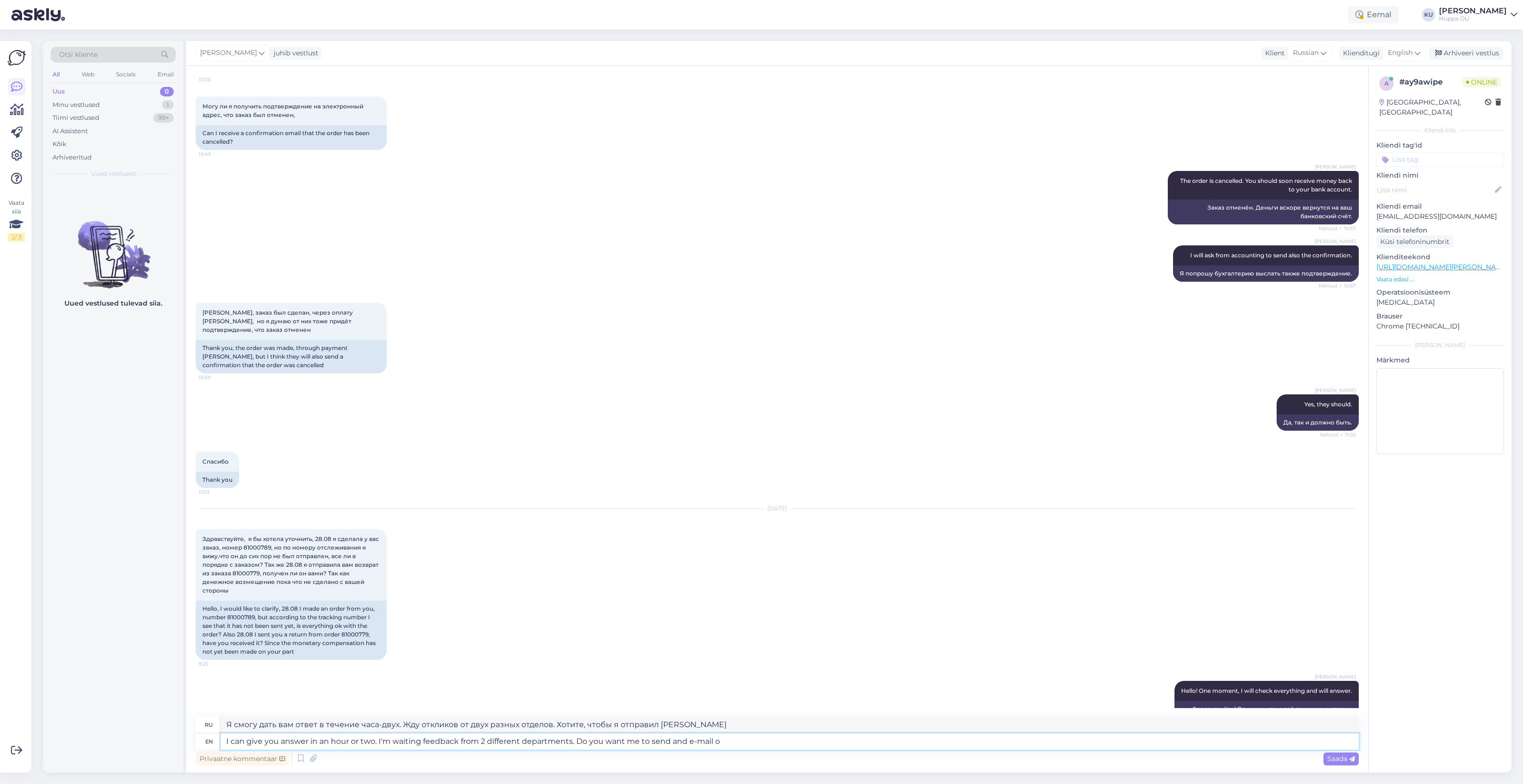
type textarea "I can give you answer in an hour or two. I'm waiting feedback from 2 different …"
type textarea "Я смогу дать вам ответ в течение часа-двух. Жду откликов от двух разных отделов…"
type textarea "I can give you answer in an hour or two. I'm waiting feedback from 2 different …"
type textarea "Я смогу дать вам ответ в течение часа-двух. Жду ответа от двух разных отделов. …"
type textarea "I can give you answer in an hour or two. I'm waiting feedback from 2 different …"
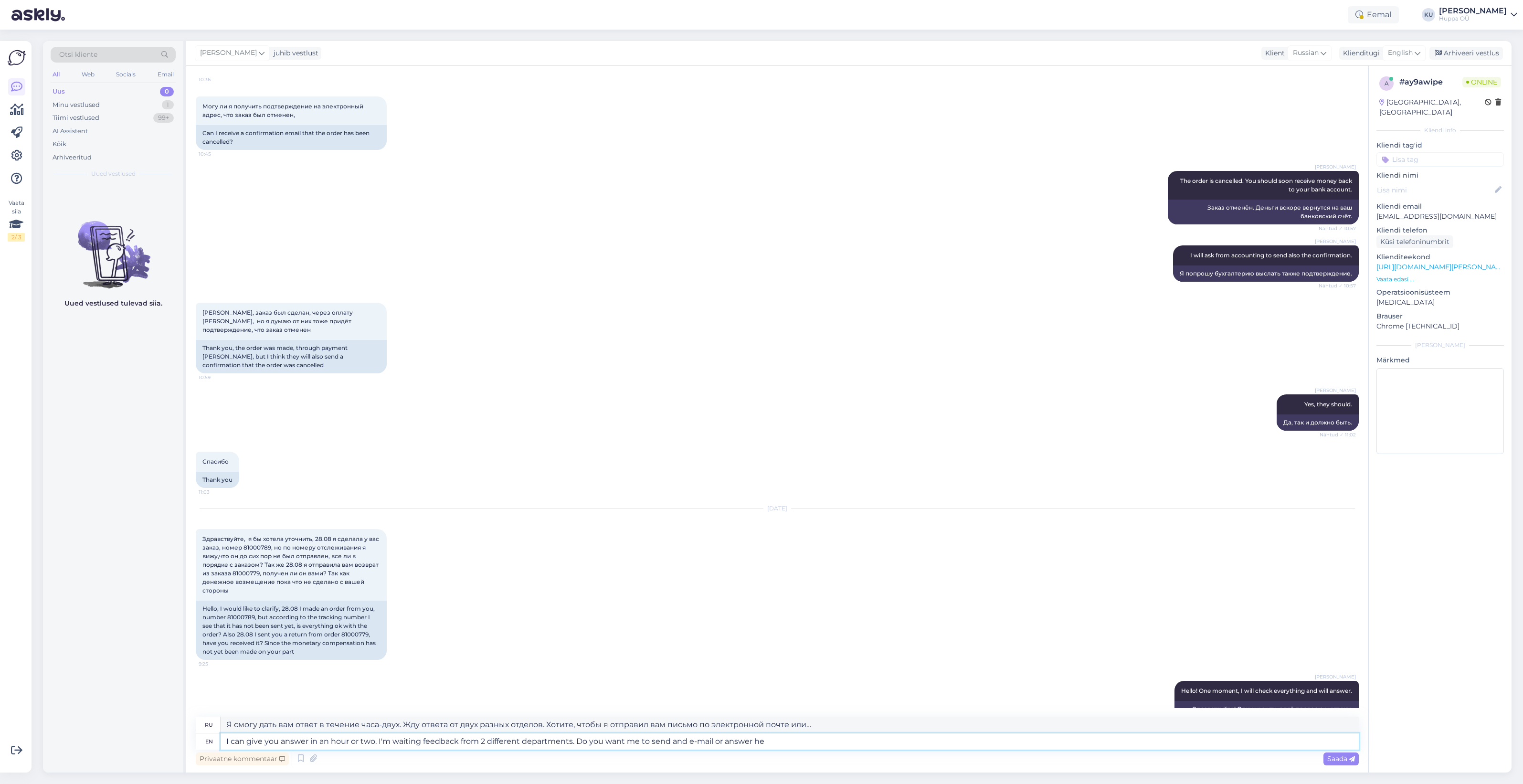
type textarea "Я смогу ответить вам в течение часа-двух. Жду откликов от двух разных отделов. …"
type textarea "I can give you answer in an hour or two. I'm waiting feedback from 2 different …"
type textarea "Я смогу ответить вам в течение часа-двух. Жду ответа от двух разных отделов. От…"
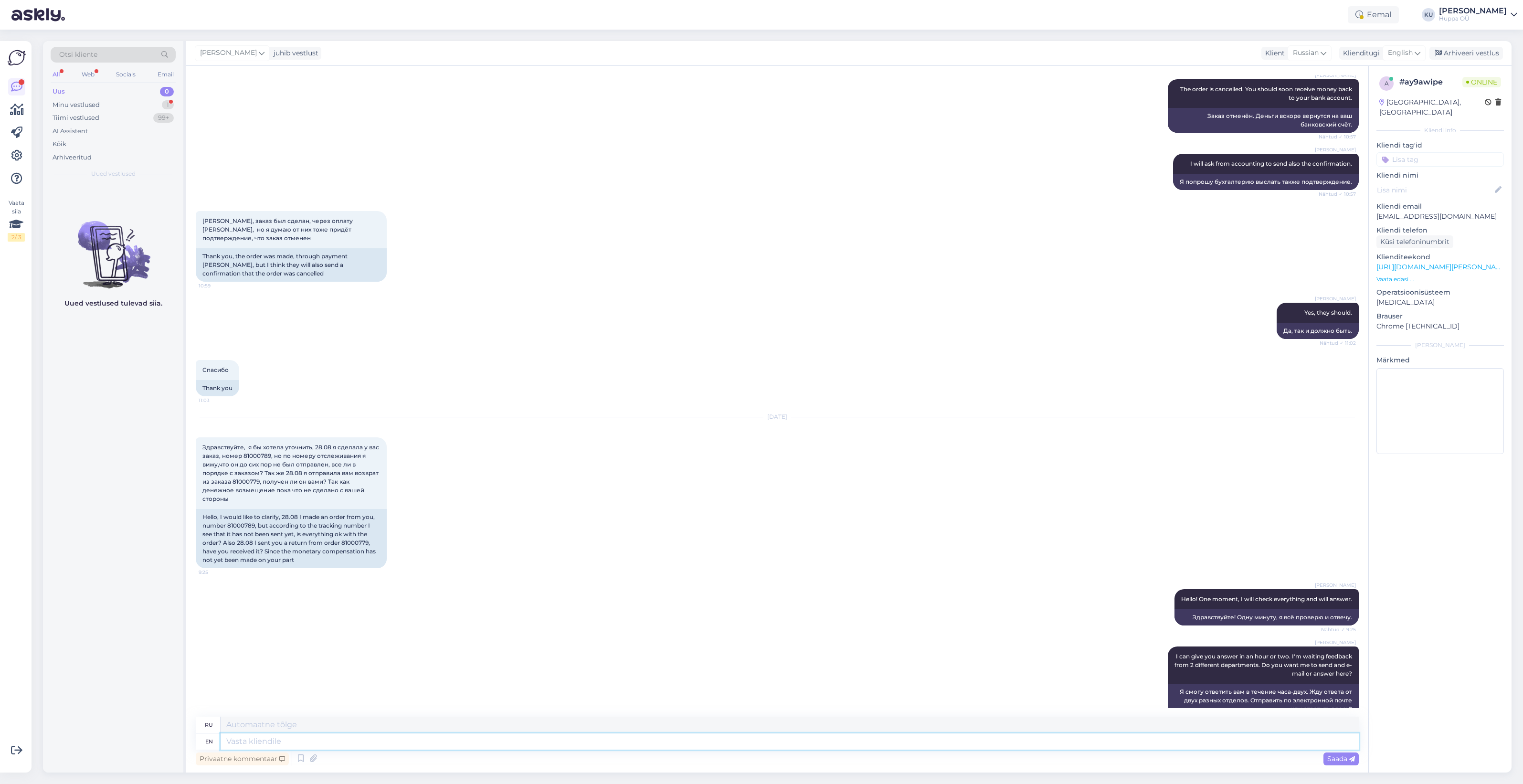
scroll to position [3040, 0]
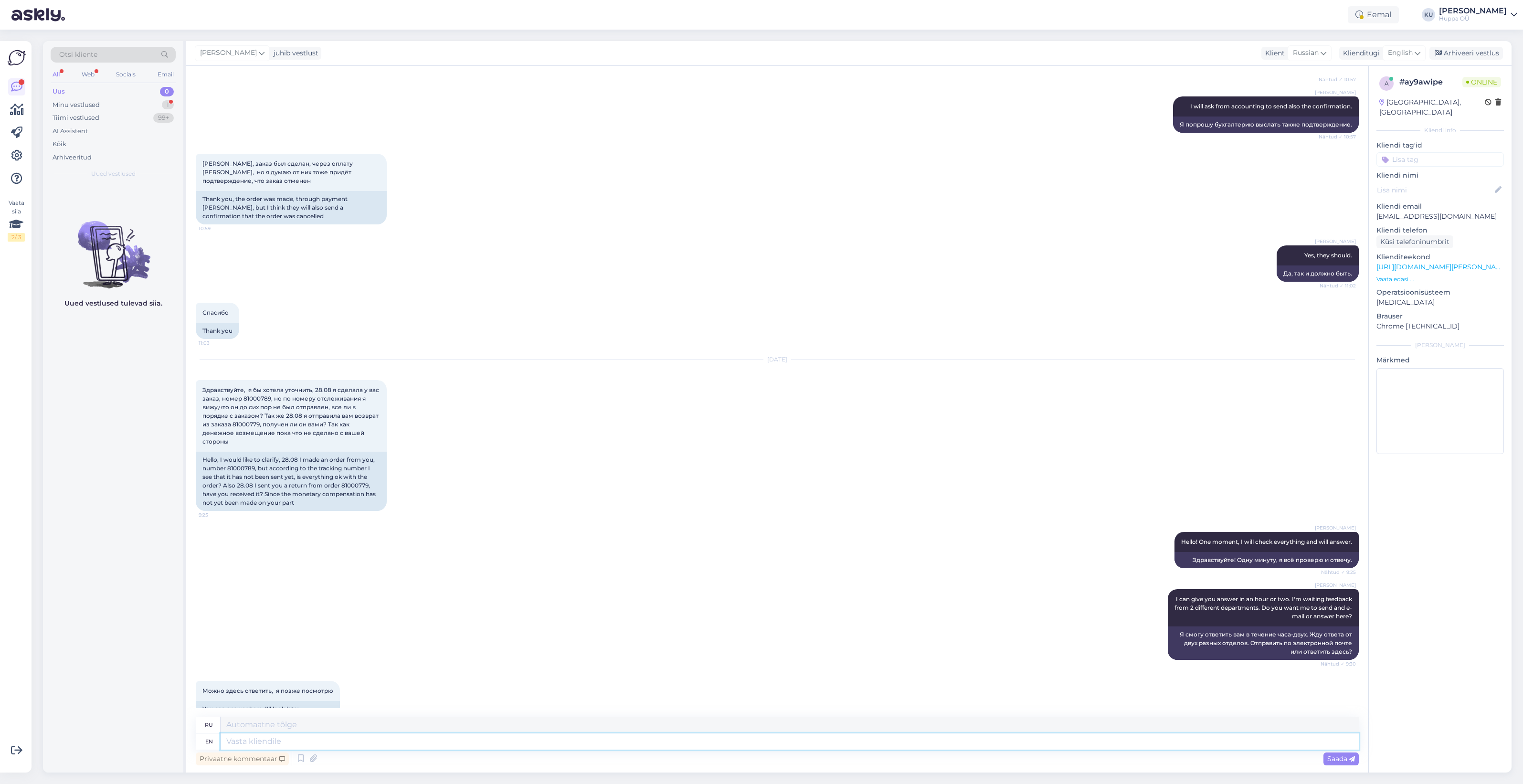
click at [308, 744] on textarea at bounding box center [790, 742] width 1138 height 16
type textarea "Ok,"
type textarea "Хорошо,"
type textarea "Ok, WIll d"
type textarea "Хорошо, Уилл"
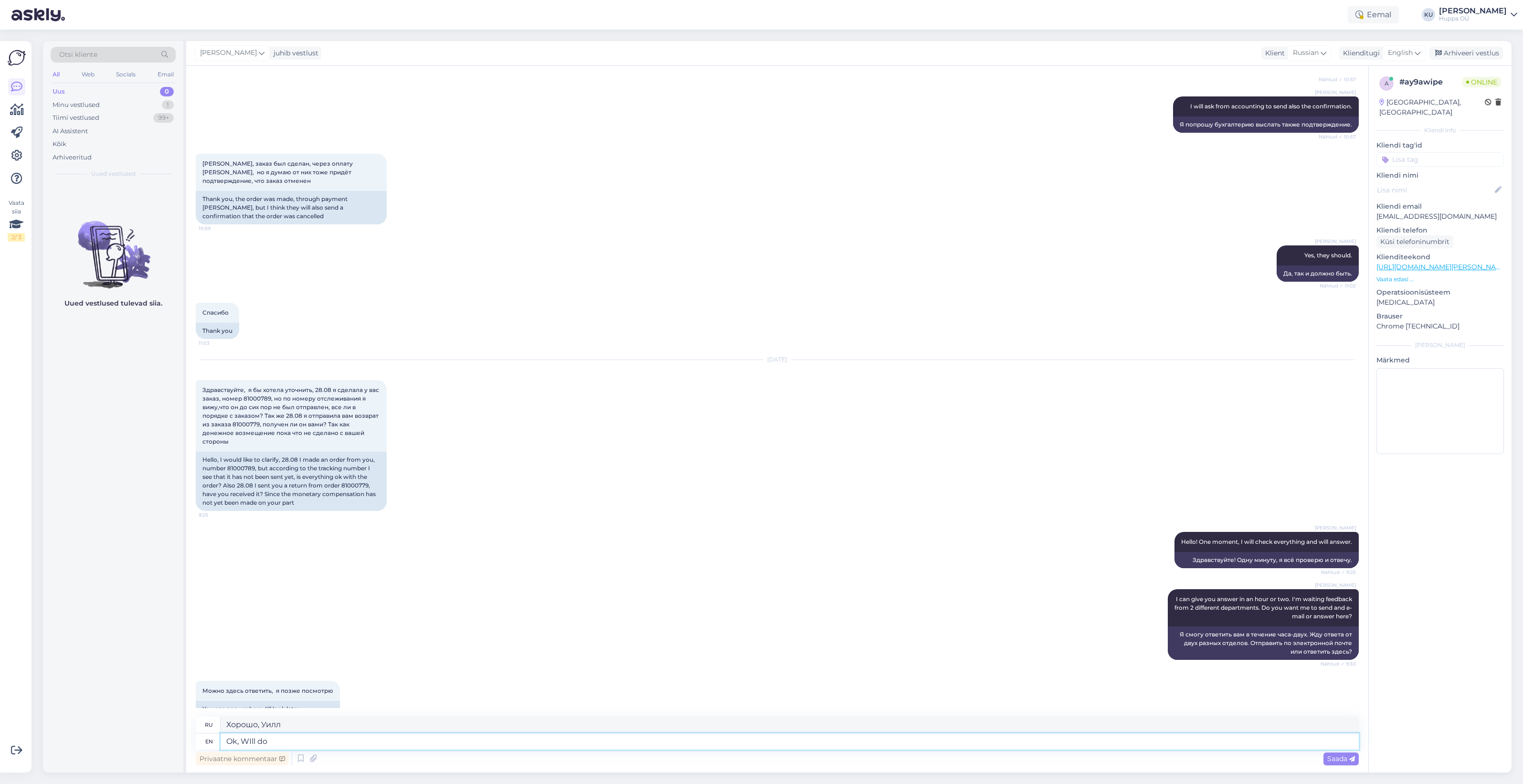
type textarea "Ok, WIll do."
type textarea "Хорошо, я так и сделаю."
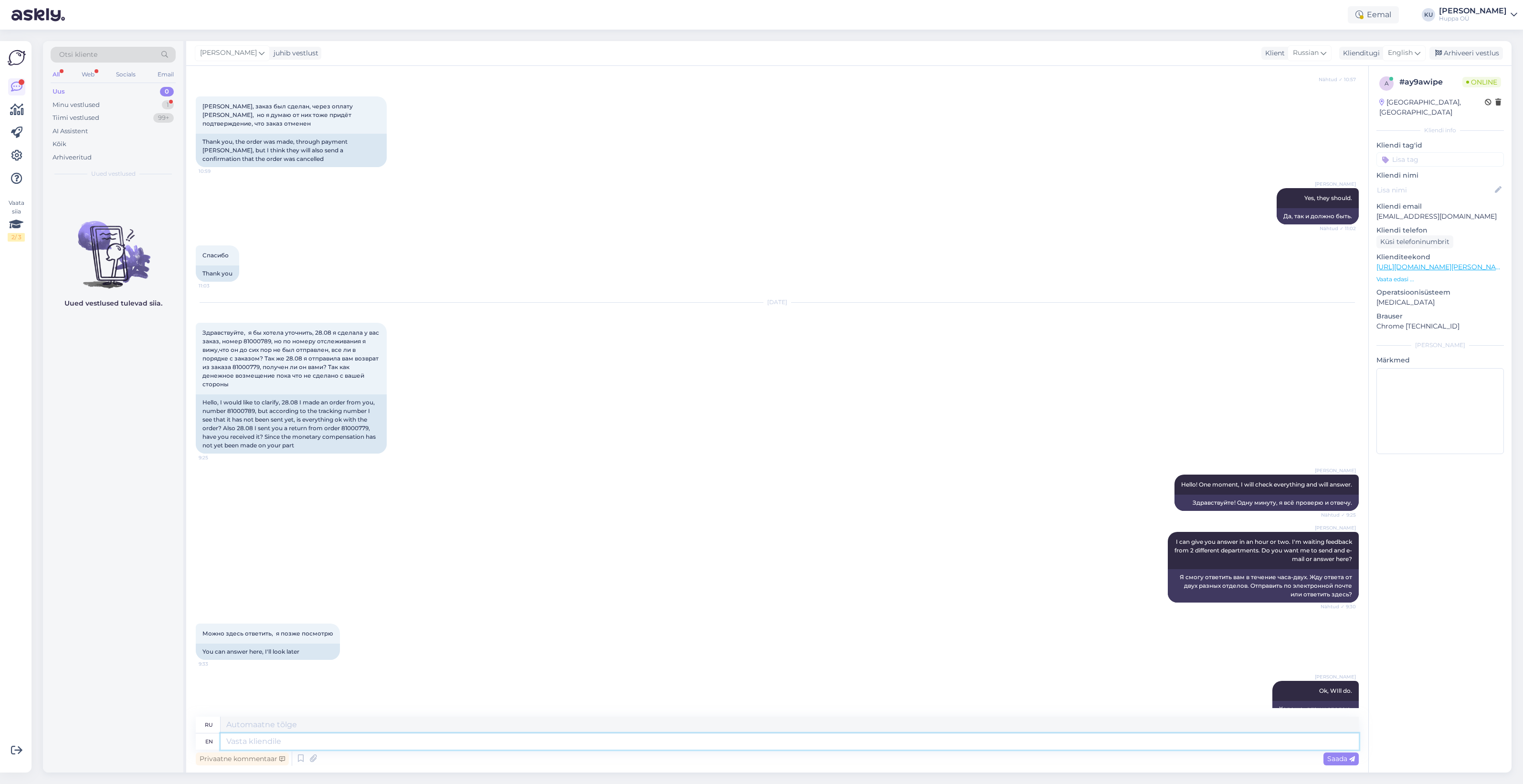
scroll to position [3154, 0]
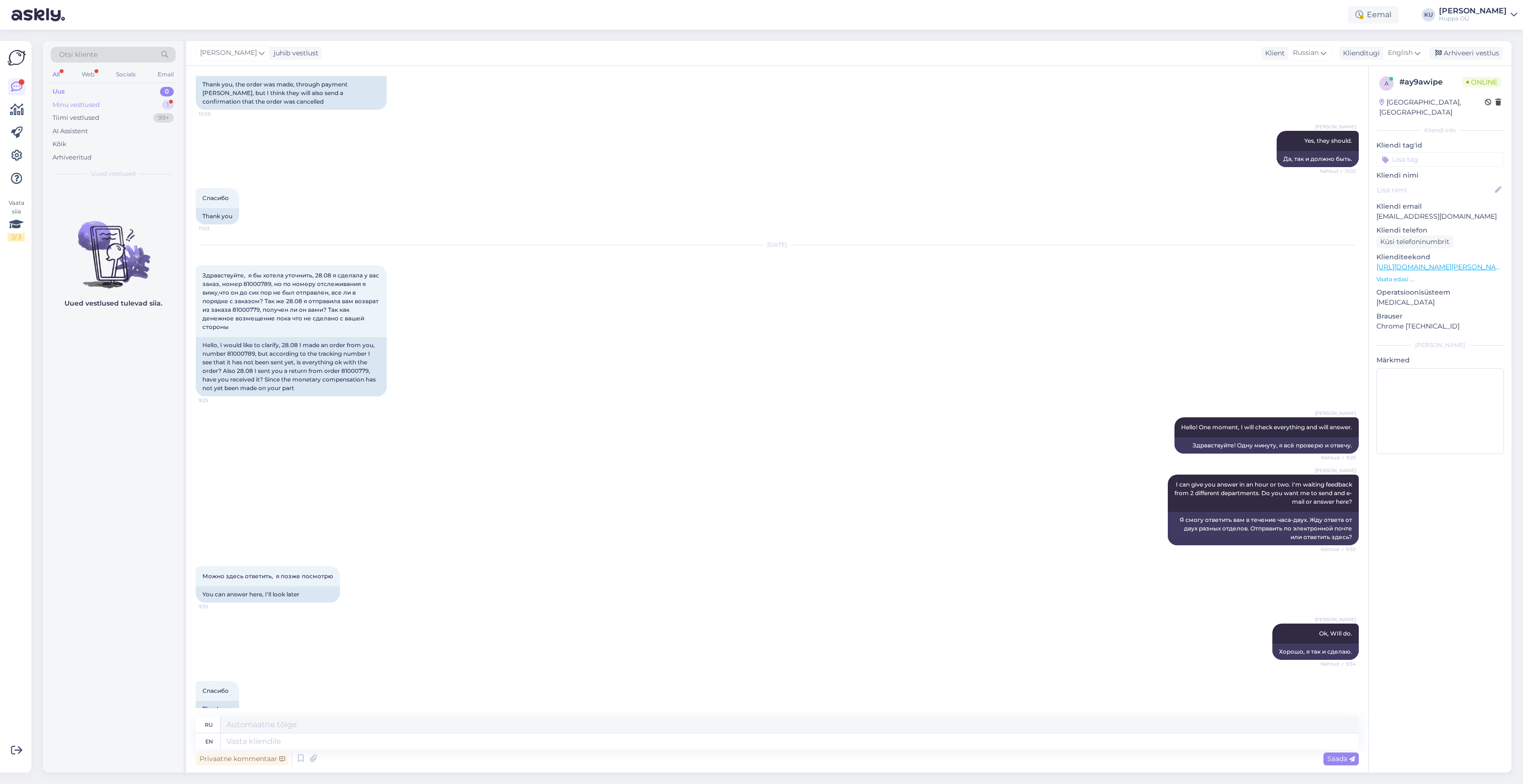
click at [142, 102] on div "Minu vestlused 1" at bounding box center [113, 105] width 125 height 14
click at [116, 204] on div "Спасибо" at bounding box center [123, 203] width 109 height 9
